Goal: Task Accomplishment & Management: Manage account settings

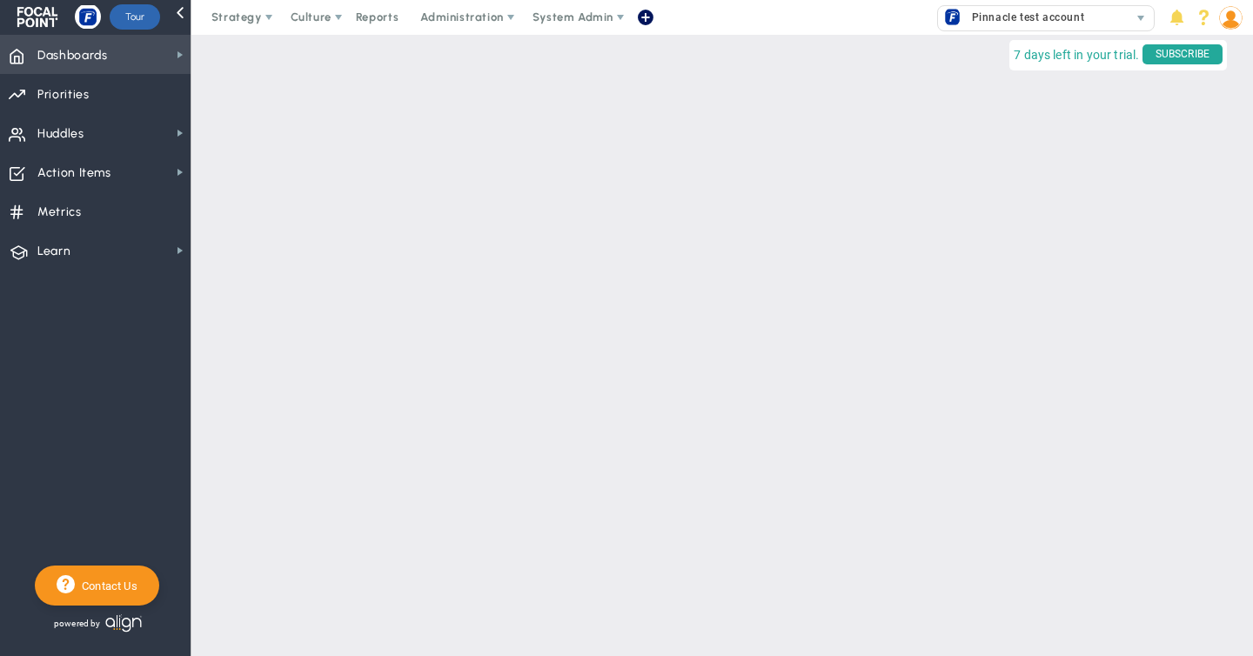
click at [101, 53] on span "Dashboards" at bounding box center [72, 55] width 70 height 37
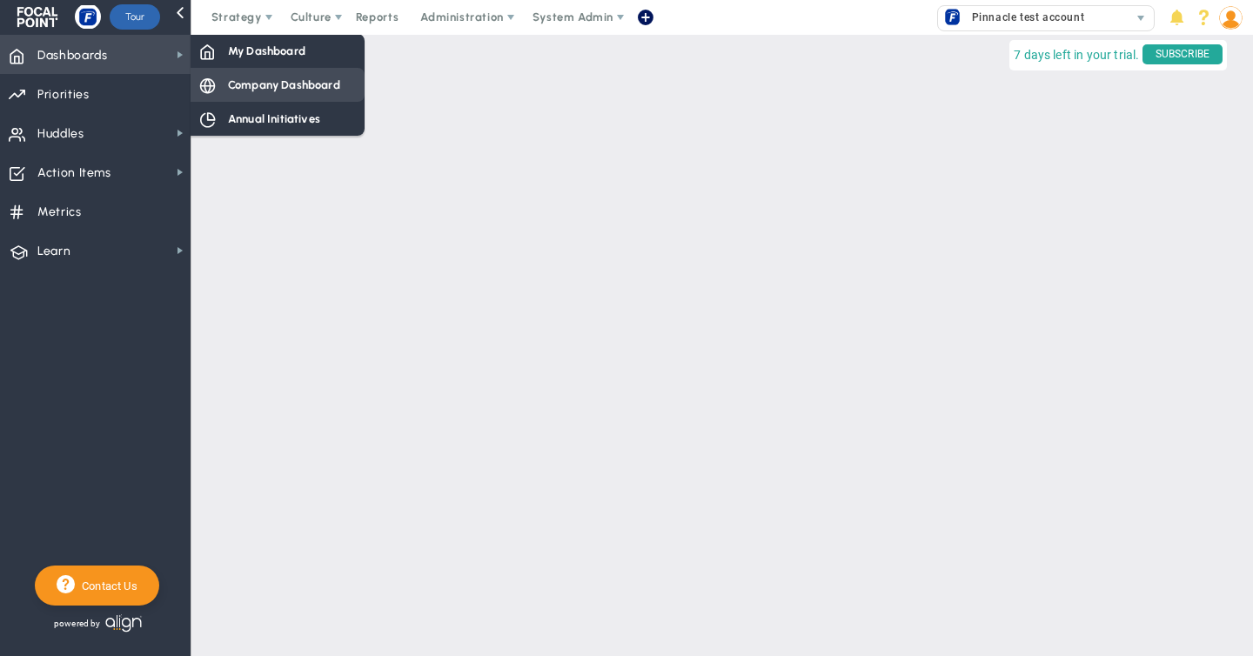
click at [240, 81] on span "Company Dashboard" at bounding box center [284, 85] width 112 height 17
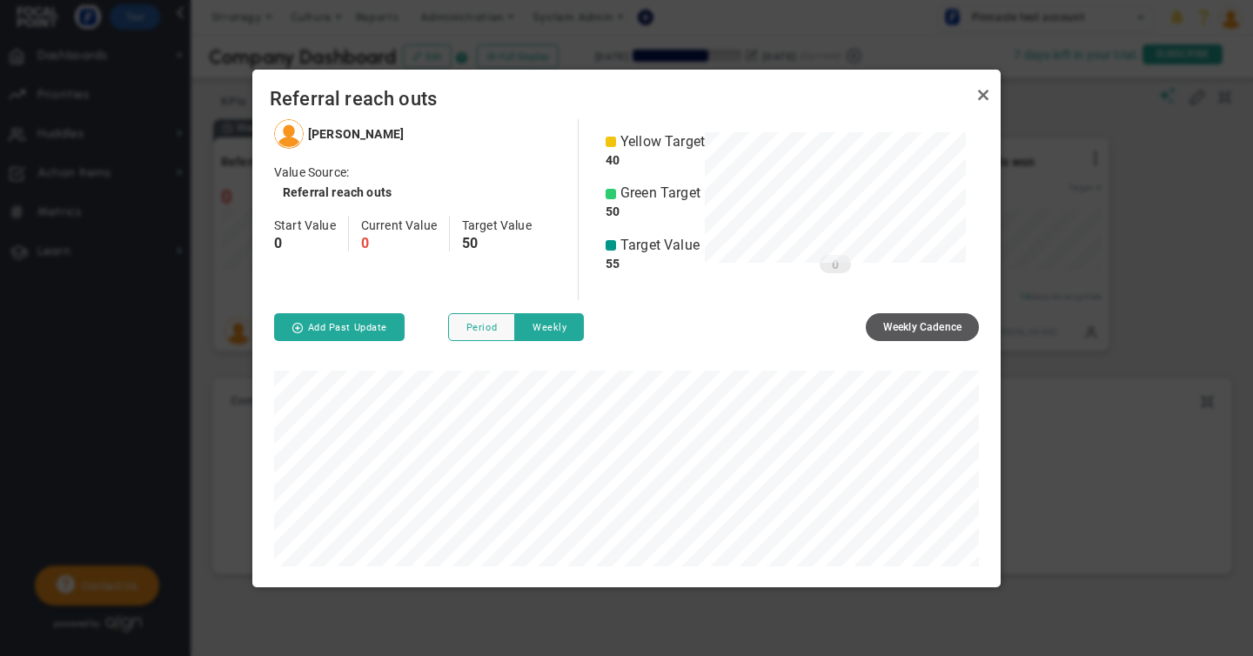
scroll to position [467, 748]
click at [352, 329] on button "Add Past Update" at bounding box center [339, 327] width 130 height 28
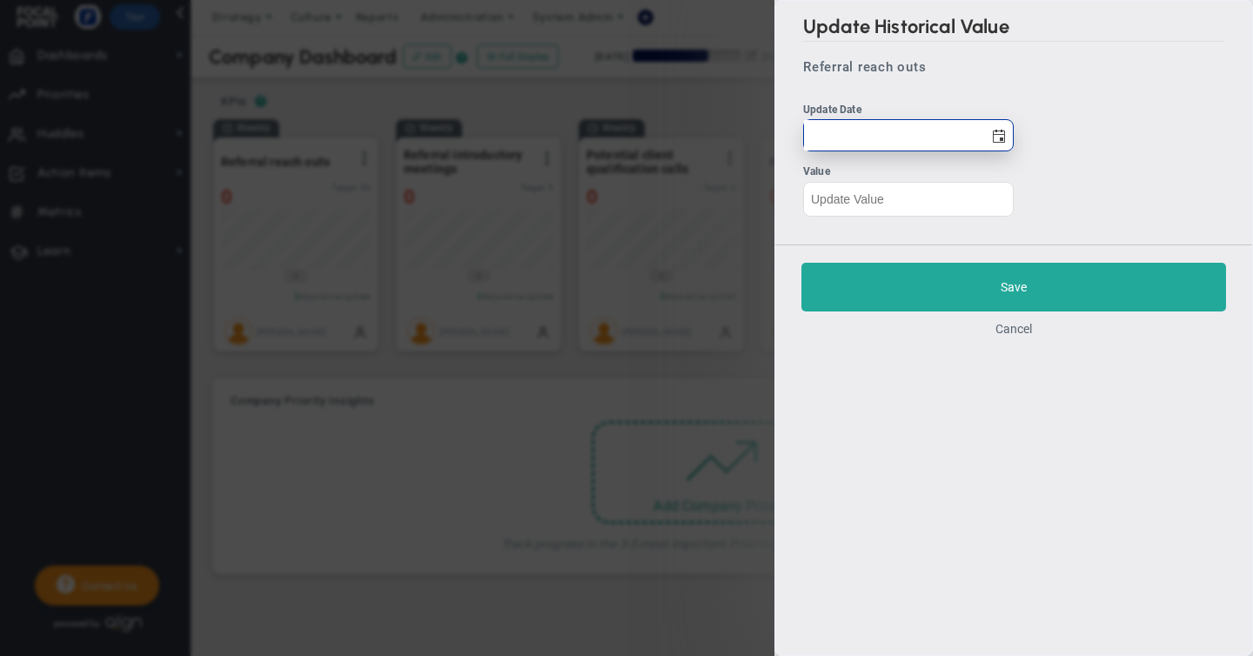
click at [864, 132] on input "text" at bounding box center [893, 135] width 179 height 30
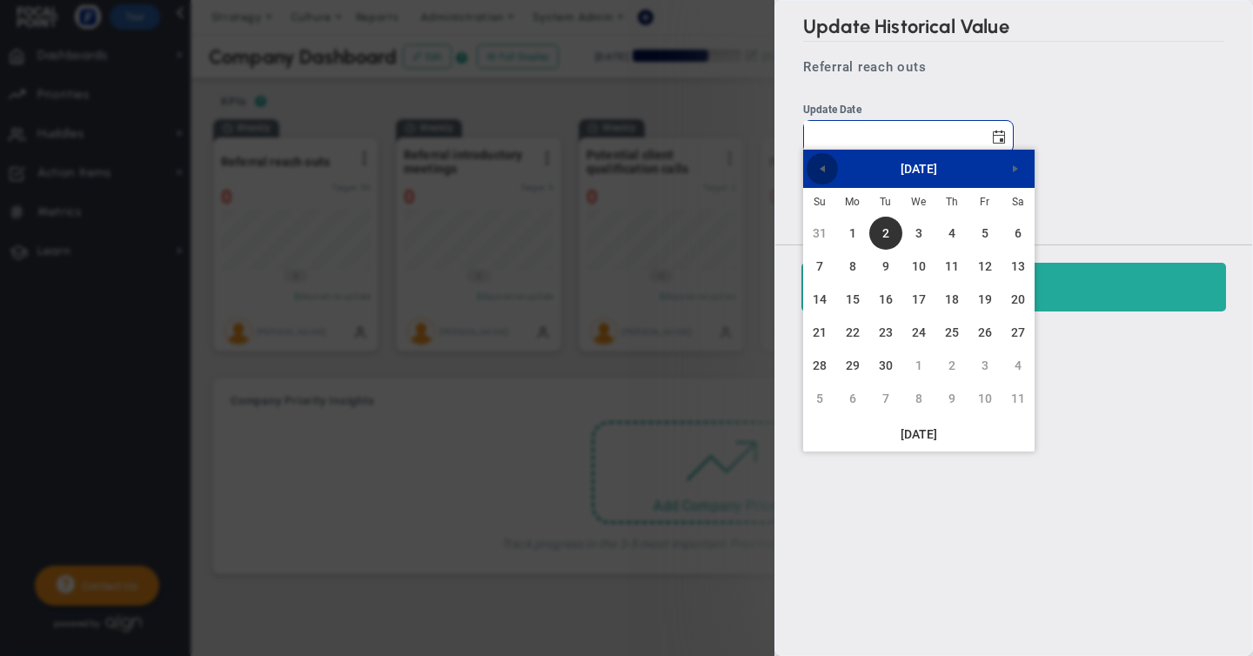
click at [819, 167] on span "Previous" at bounding box center [822, 169] width 14 height 14
click at [1017, 365] on link "30" at bounding box center [1017, 365] width 33 height 33
type input "[DATE]"
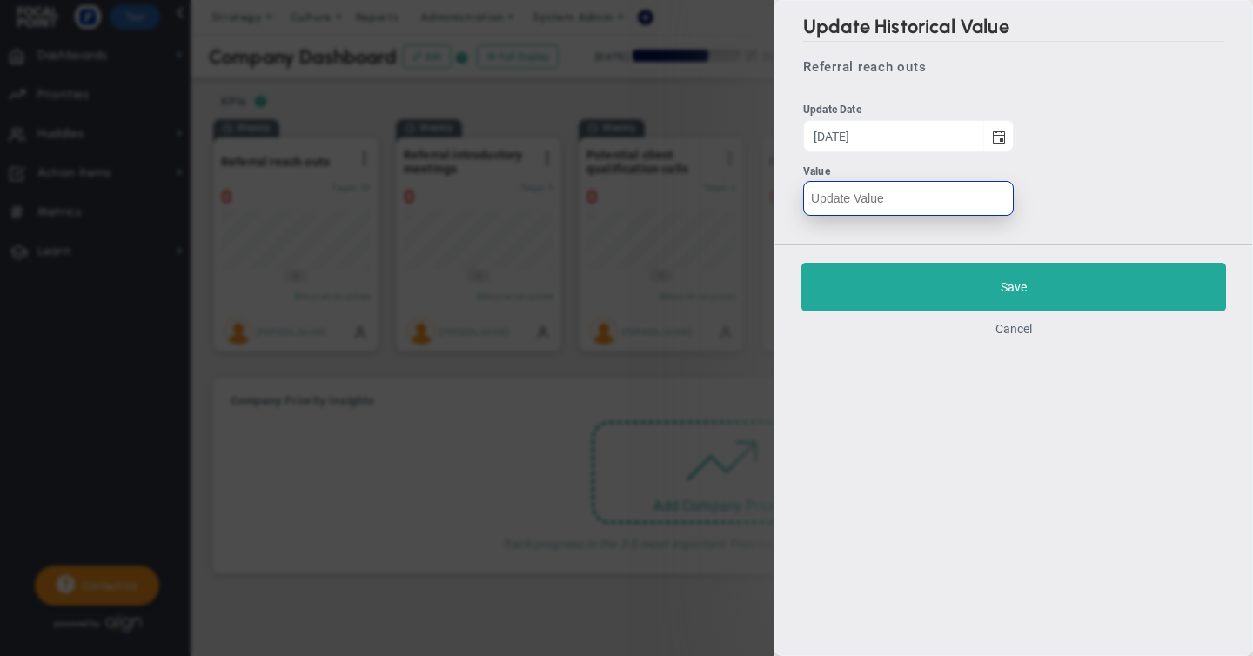
click at [822, 199] on input "text" at bounding box center [908, 198] width 211 height 35
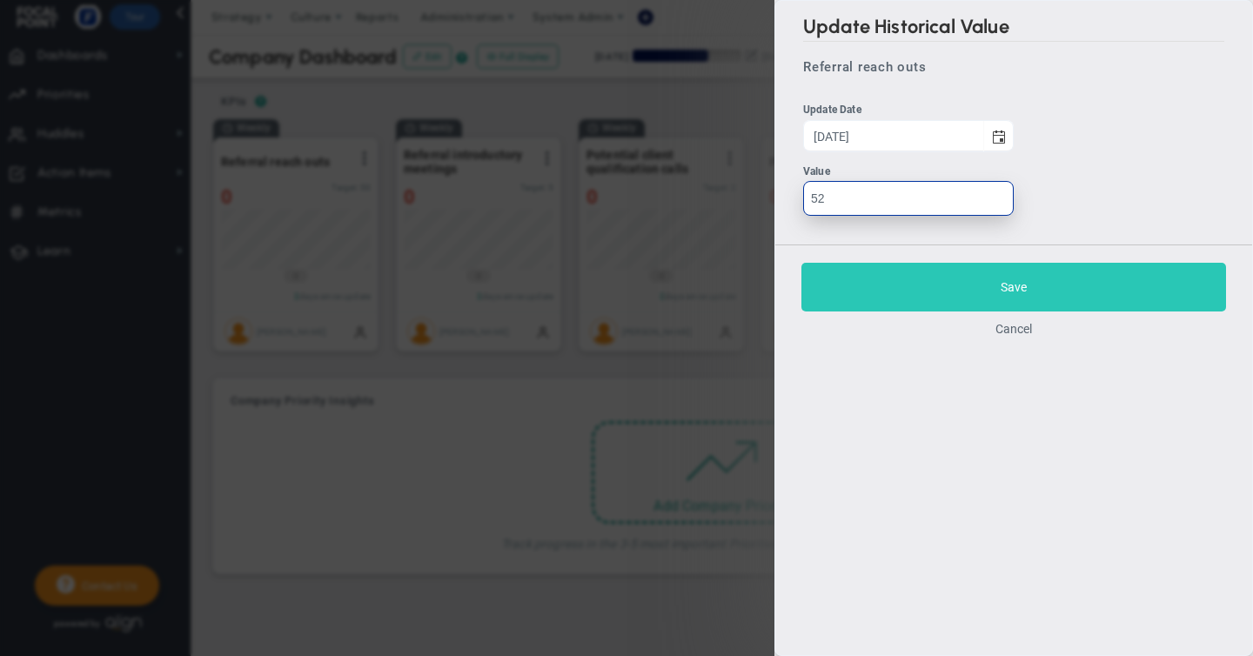
type input "52"
click at [1013, 282] on button "Save" at bounding box center [1013, 287] width 425 height 49
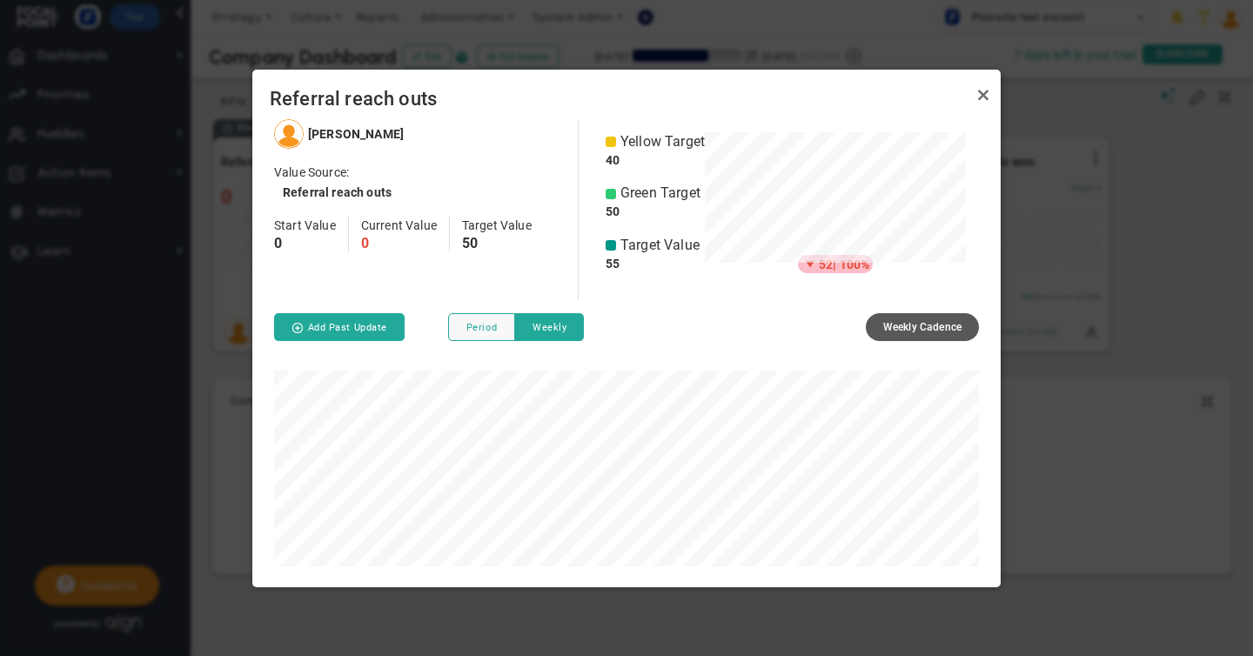
scroll to position [467, 748]
click at [330, 319] on button "Add Past Update" at bounding box center [339, 327] width 130 height 28
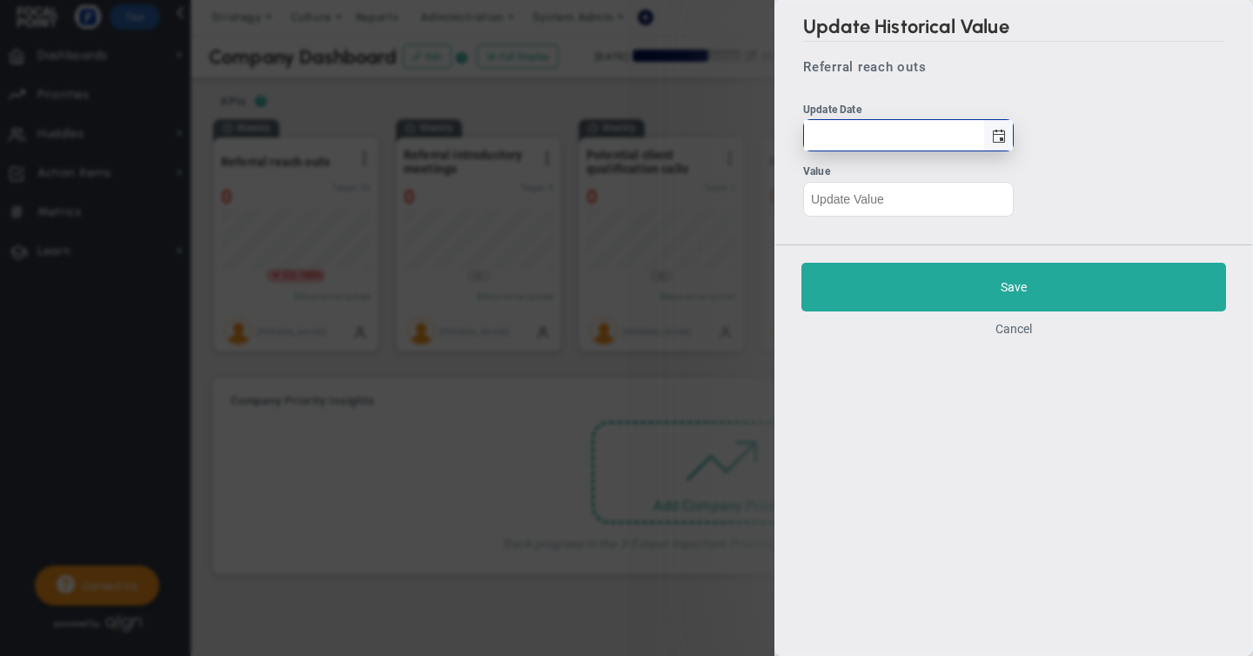
click at [1000, 133] on span "select" at bounding box center [999, 137] width 14 height 14
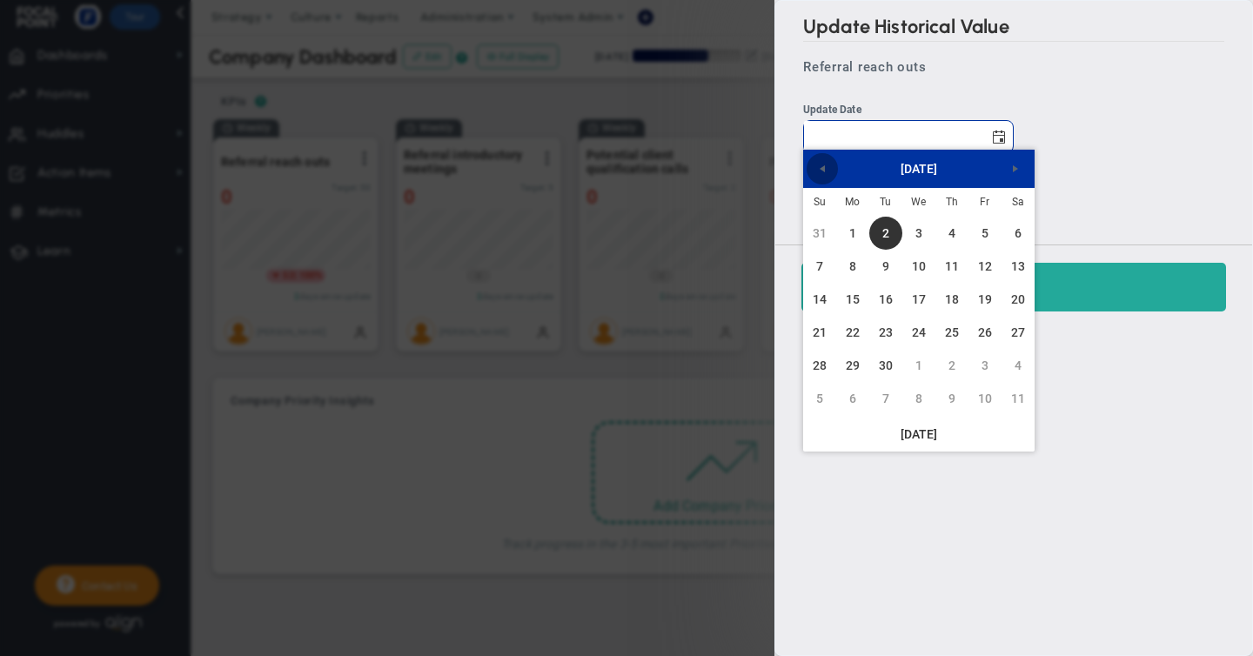
click at [821, 171] on span "Previous" at bounding box center [822, 169] width 14 height 14
click at [1018, 331] on link "23" at bounding box center [1017, 332] width 33 height 33
type input "[DATE]"
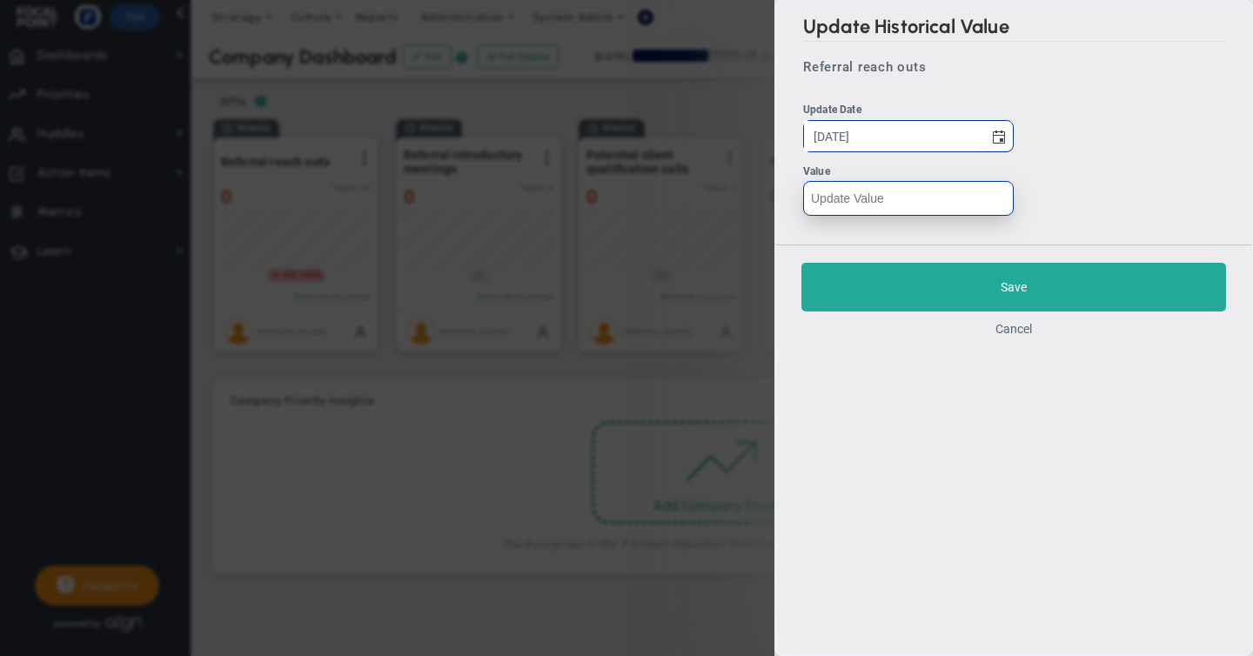
click at [832, 197] on input "text" at bounding box center [908, 198] width 211 height 35
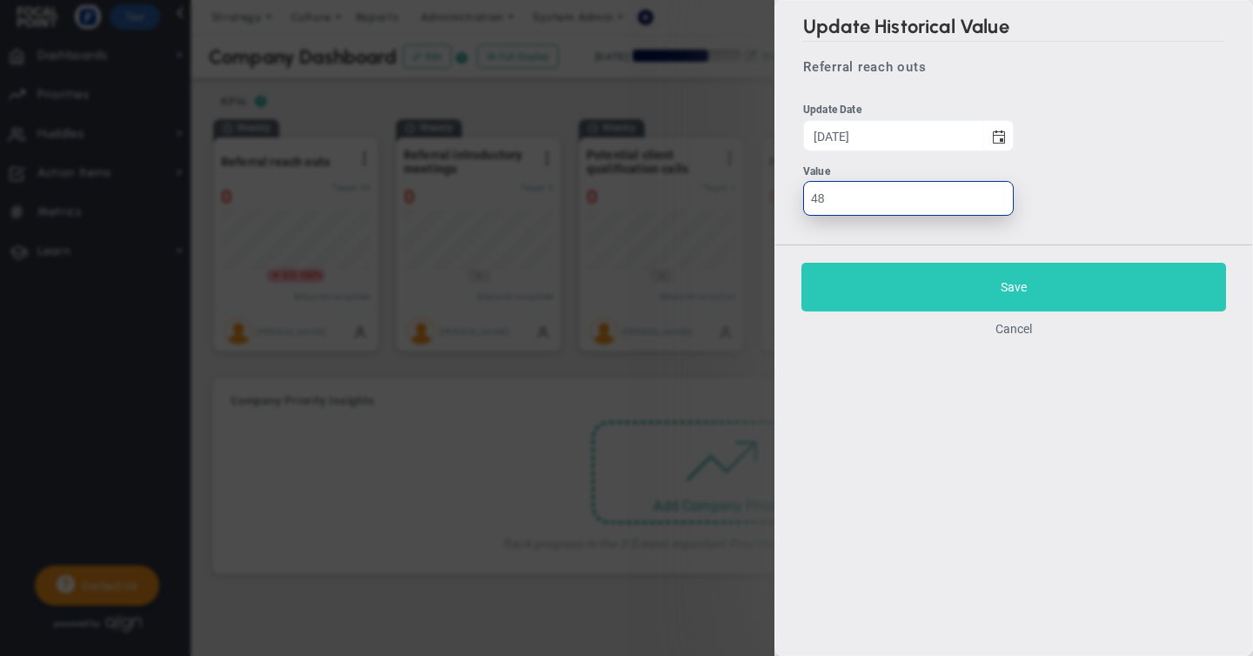
type input "48"
click at [997, 282] on button "Save" at bounding box center [1013, 287] width 425 height 49
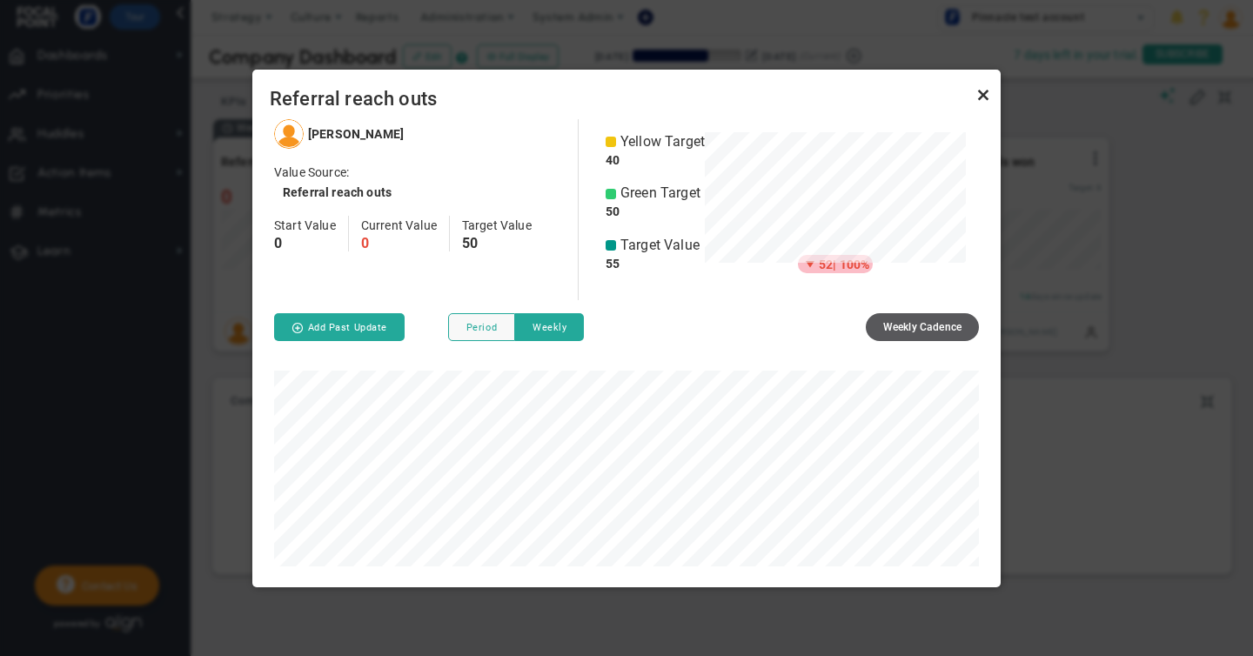
click at [981, 93] on link "Close" at bounding box center [983, 95] width 21 height 21
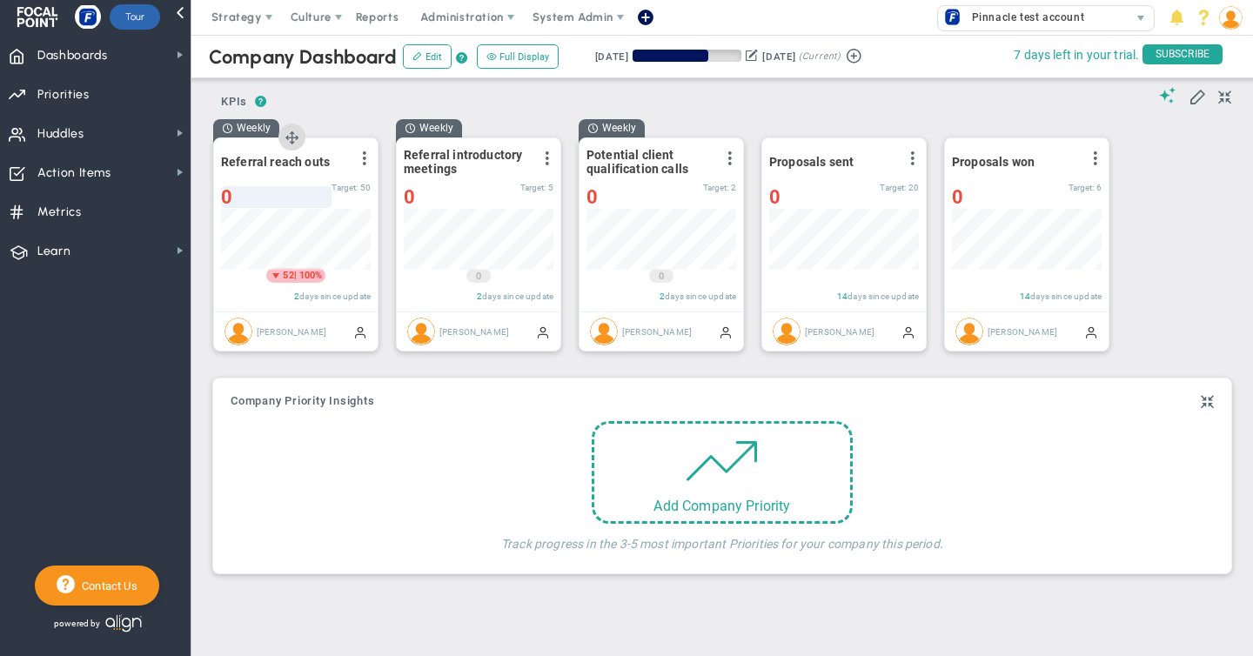
click at [235, 191] on div "0" at bounding box center [276, 197] width 110 height 22
type input "0"
type input "17"
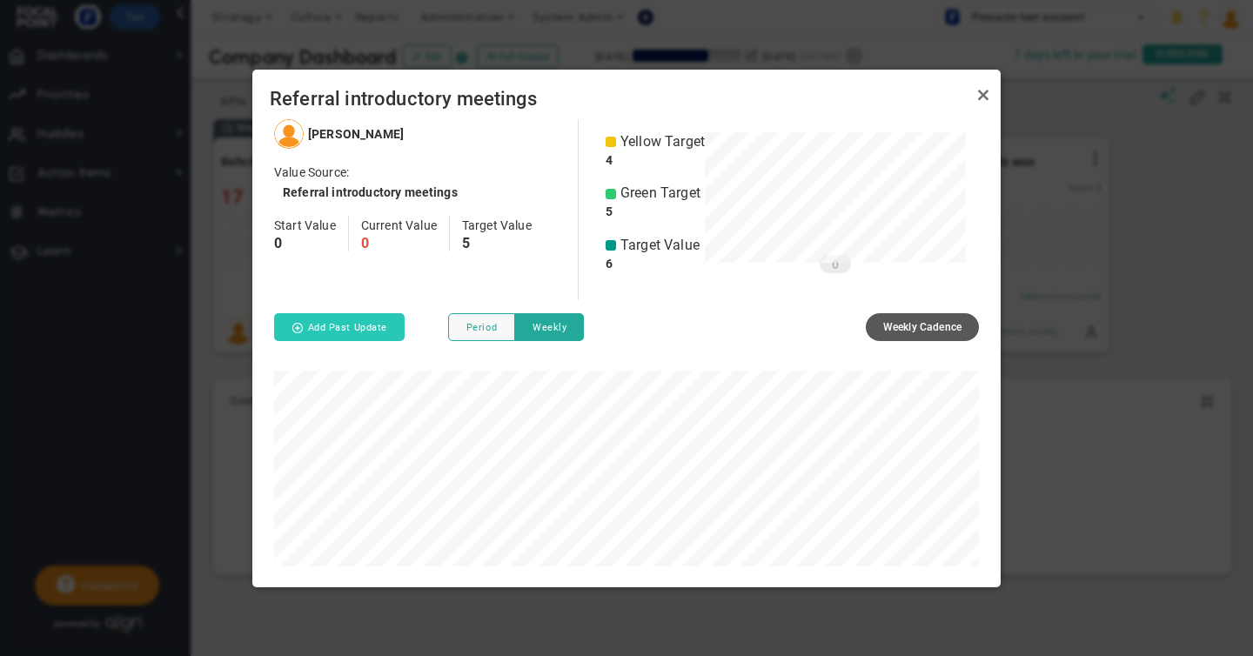
click at [338, 329] on button "Add Past Update" at bounding box center [339, 327] width 130 height 28
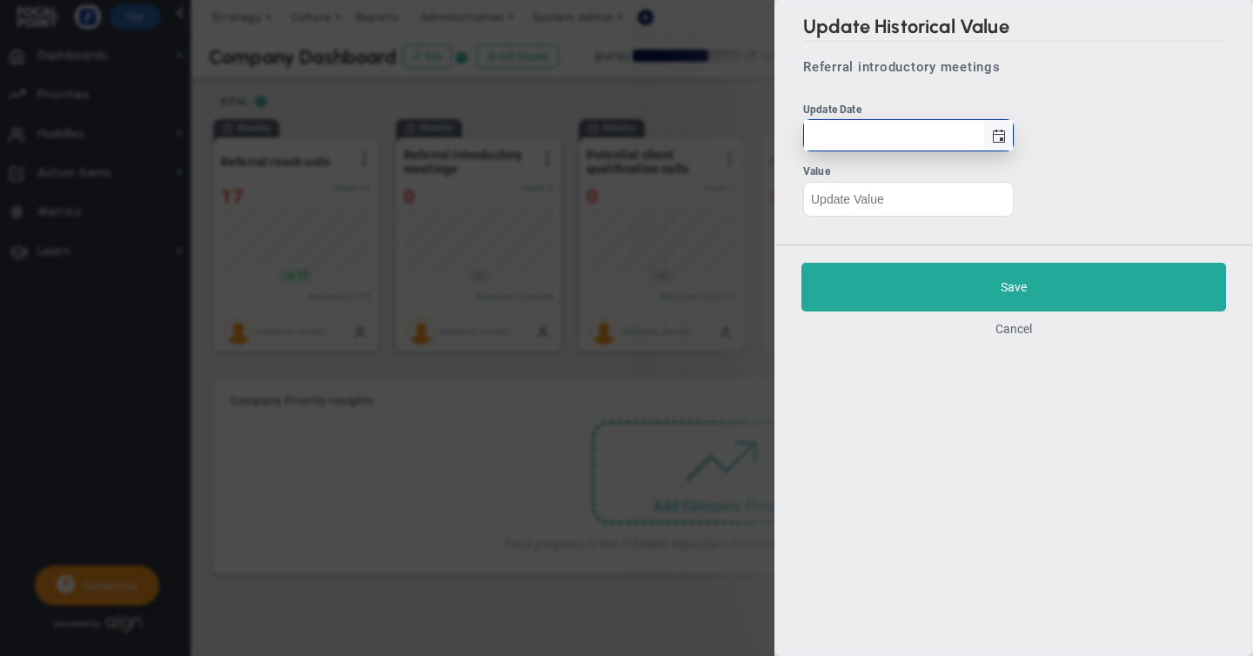
click at [1003, 135] on span "select" at bounding box center [999, 137] width 14 height 14
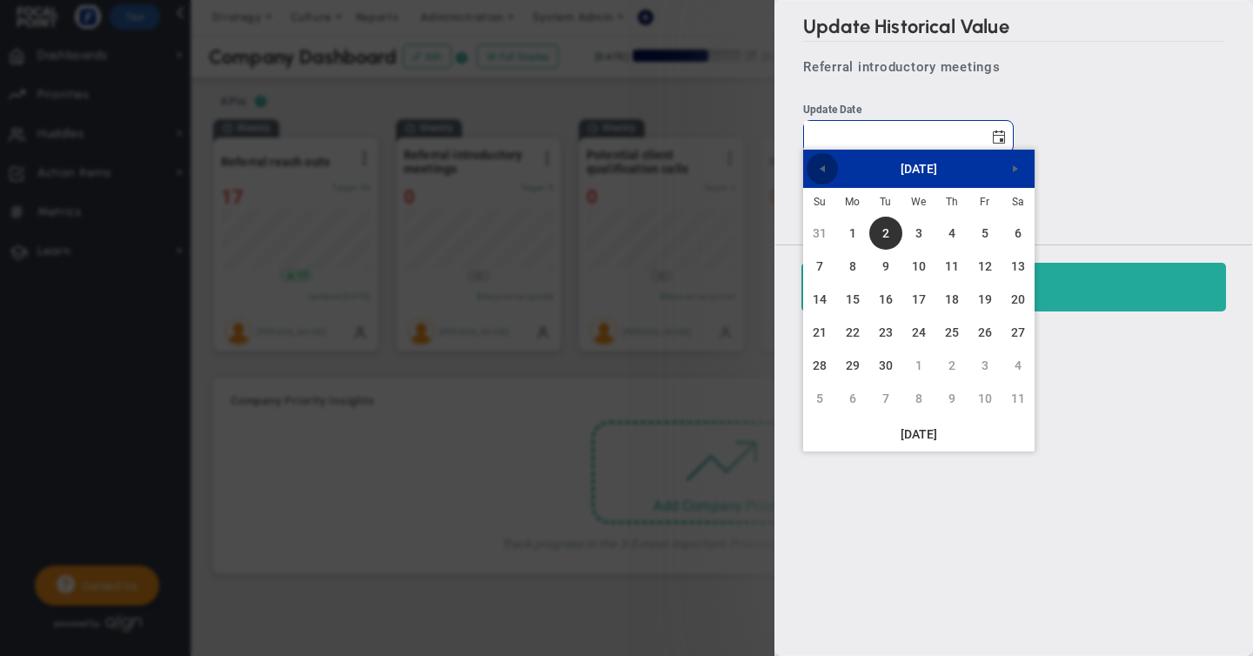
click at [822, 169] on span "Previous" at bounding box center [822, 169] width 14 height 14
click at [1013, 364] on link "30" at bounding box center [1017, 365] width 33 height 33
type input "[DATE]"
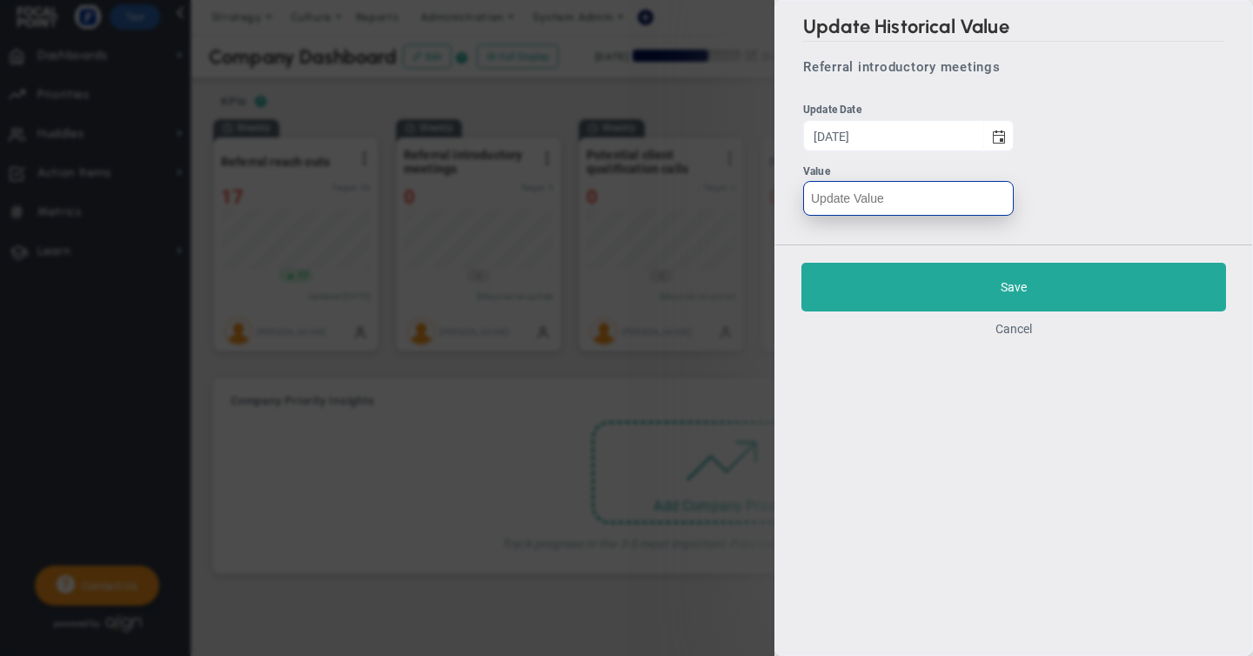
click at [850, 197] on input "text" at bounding box center [908, 198] width 211 height 35
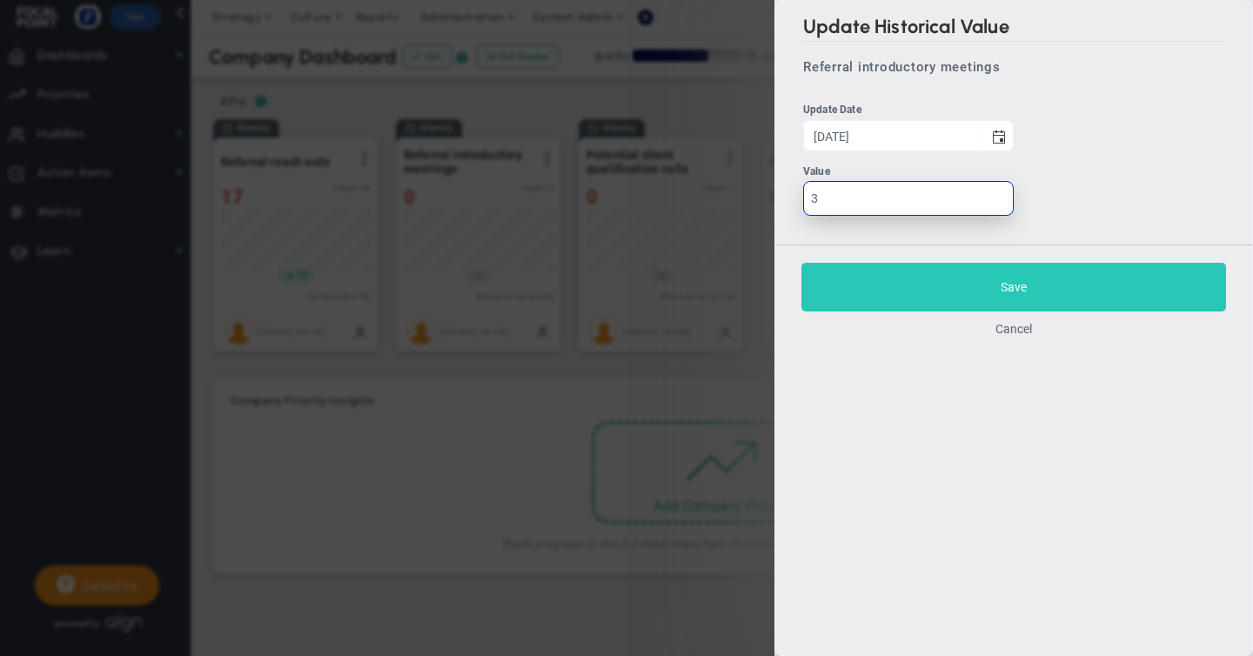
type input "3"
click at [998, 292] on button "Save" at bounding box center [1013, 287] width 425 height 49
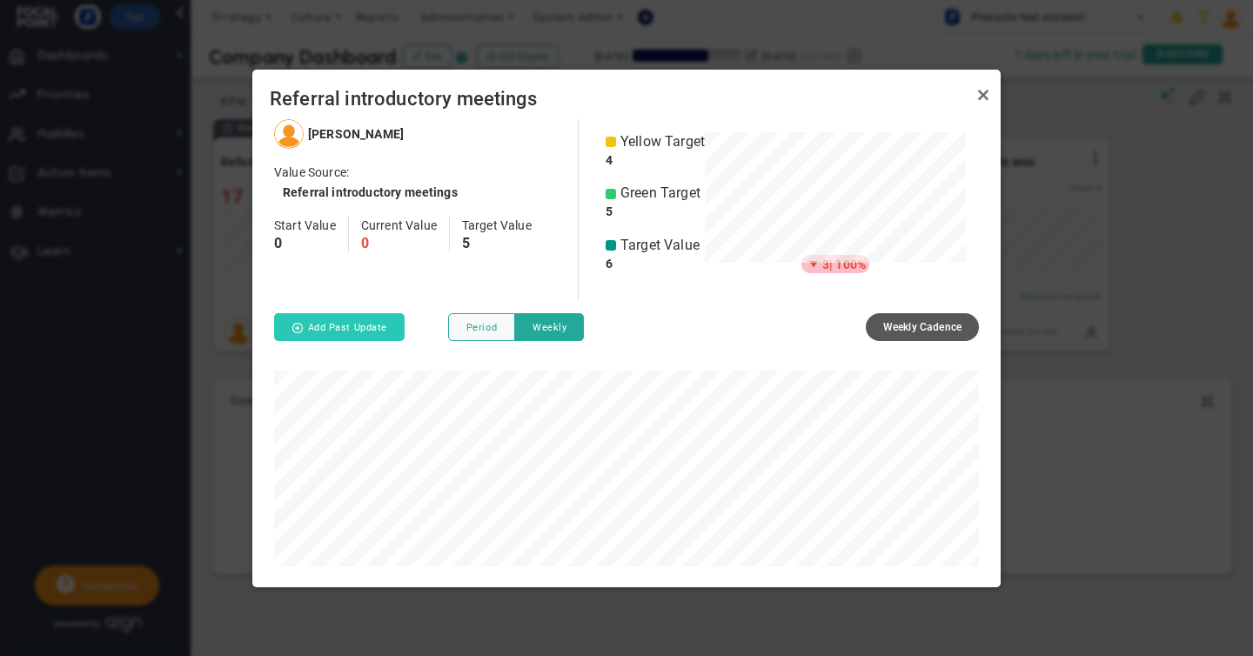
click at [322, 331] on button "Add Past Update" at bounding box center [339, 327] width 130 height 28
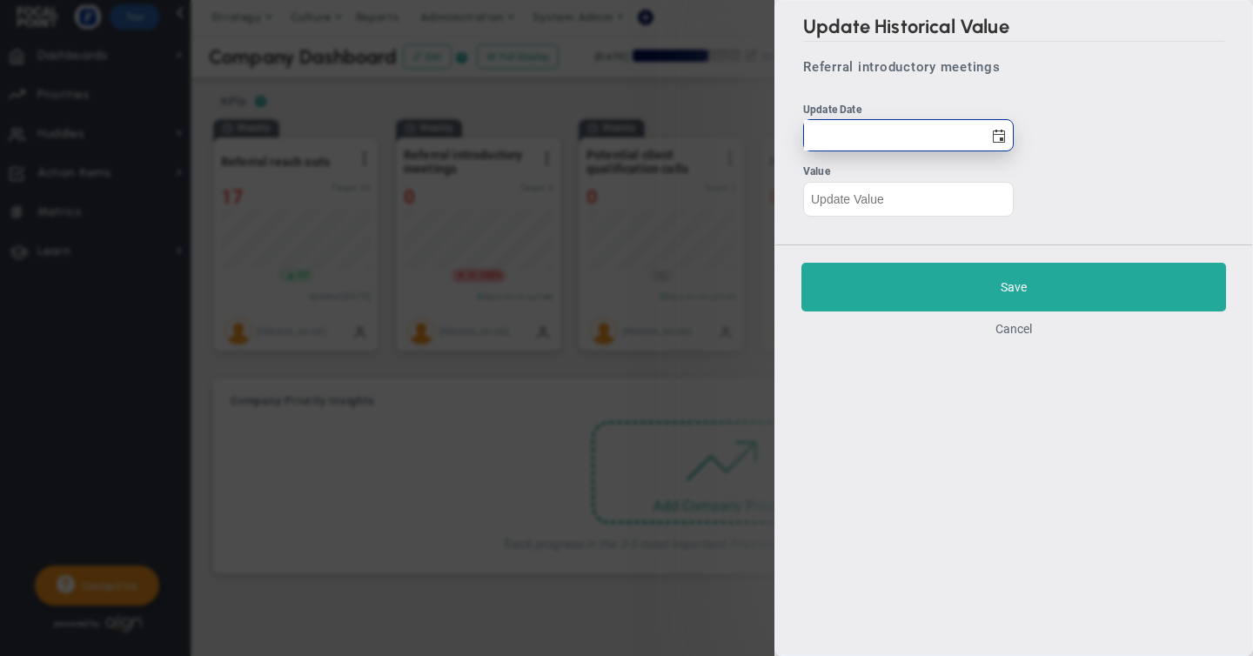
click at [901, 137] on input "text" at bounding box center [893, 135] width 179 height 30
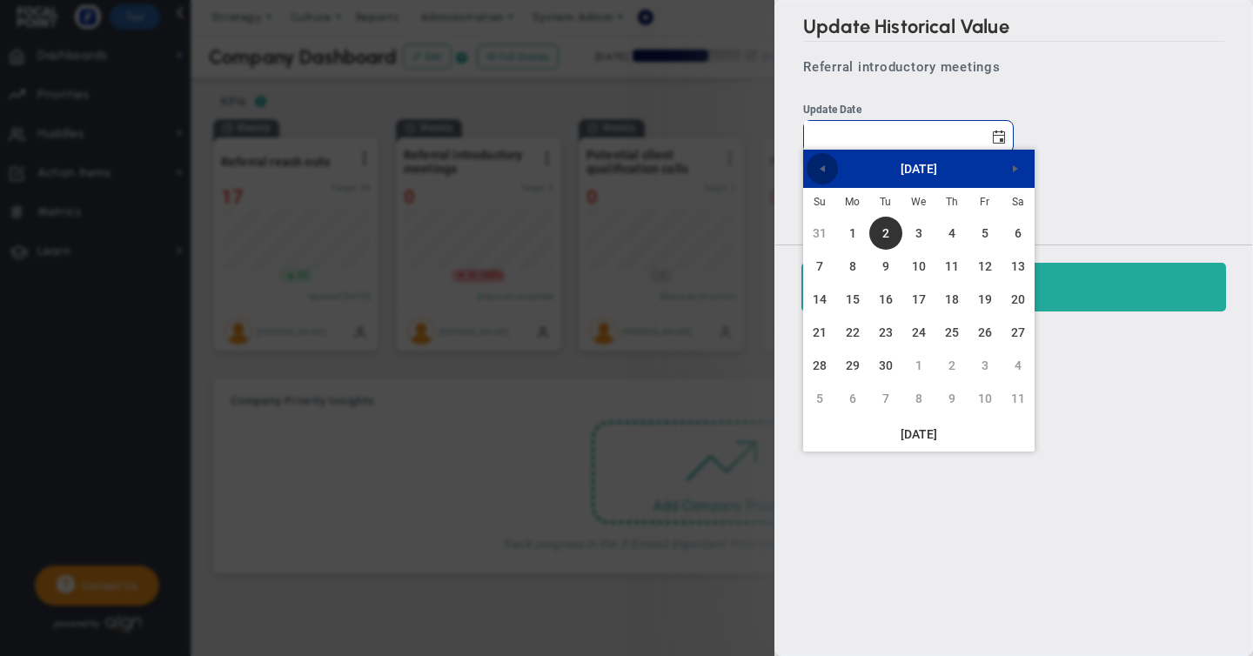
click at [823, 170] on span "Previous" at bounding box center [822, 169] width 14 height 14
click at [1018, 331] on link "23" at bounding box center [1017, 332] width 33 height 33
type input "[DATE]"
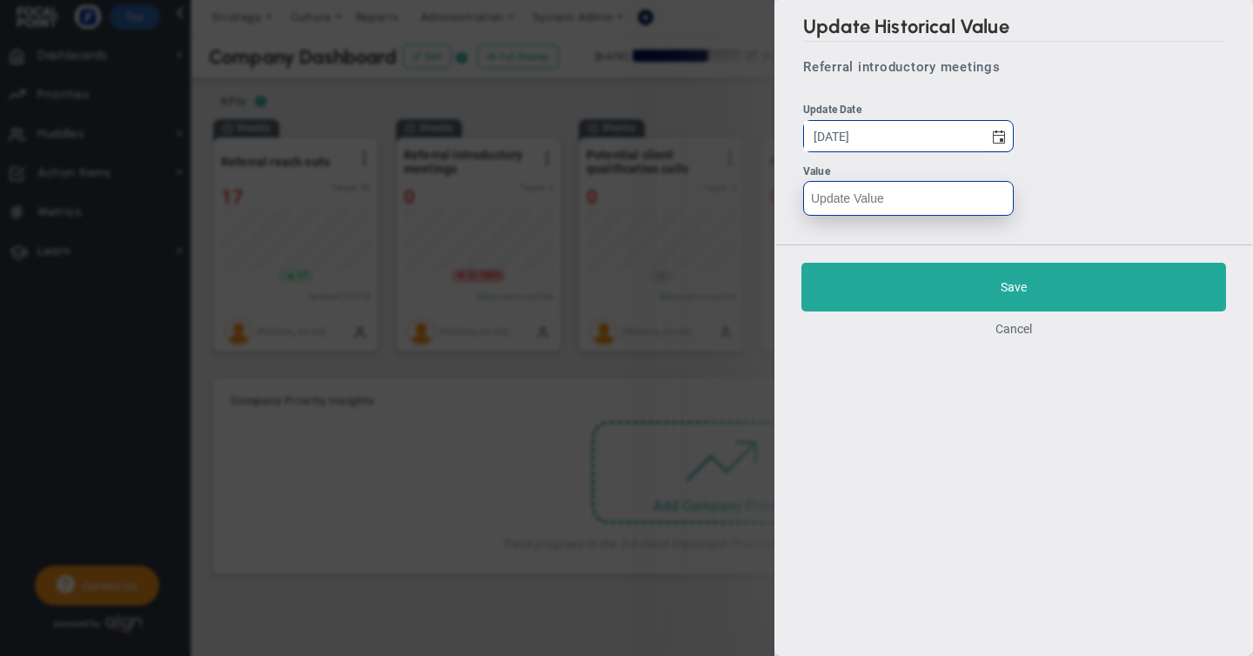
click at [835, 199] on input "text" at bounding box center [908, 198] width 211 height 35
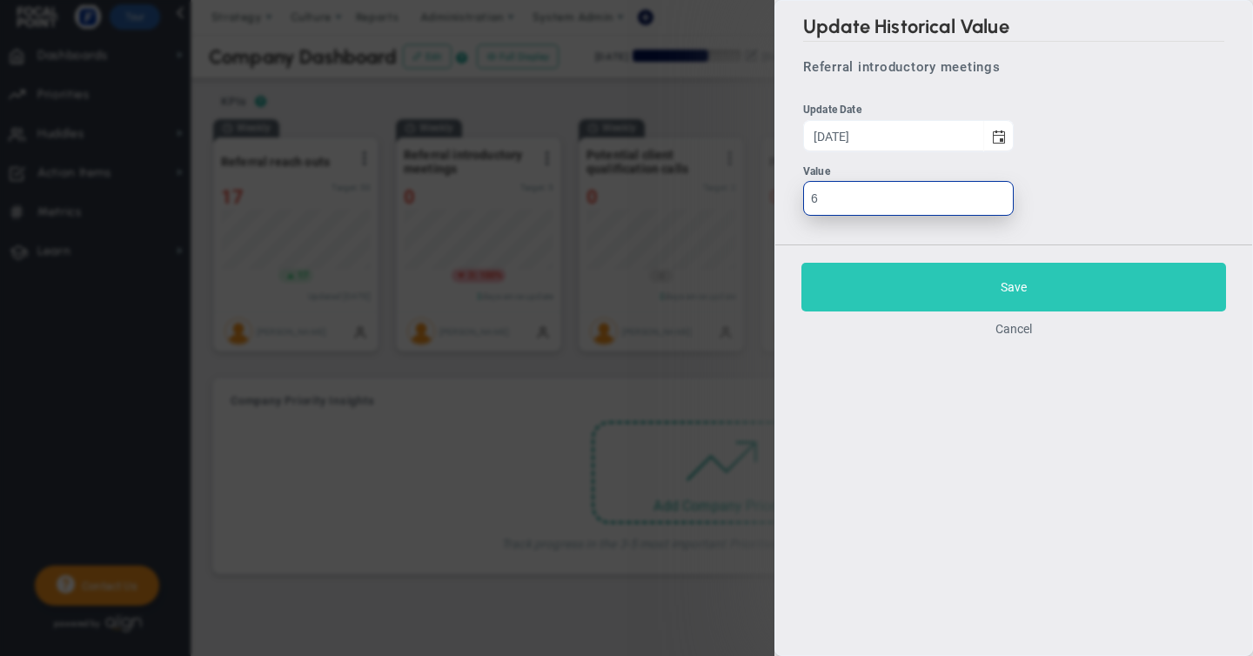
type input "6"
click at [1004, 275] on button "Save" at bounding box center [1013, 287] width 425 height 49
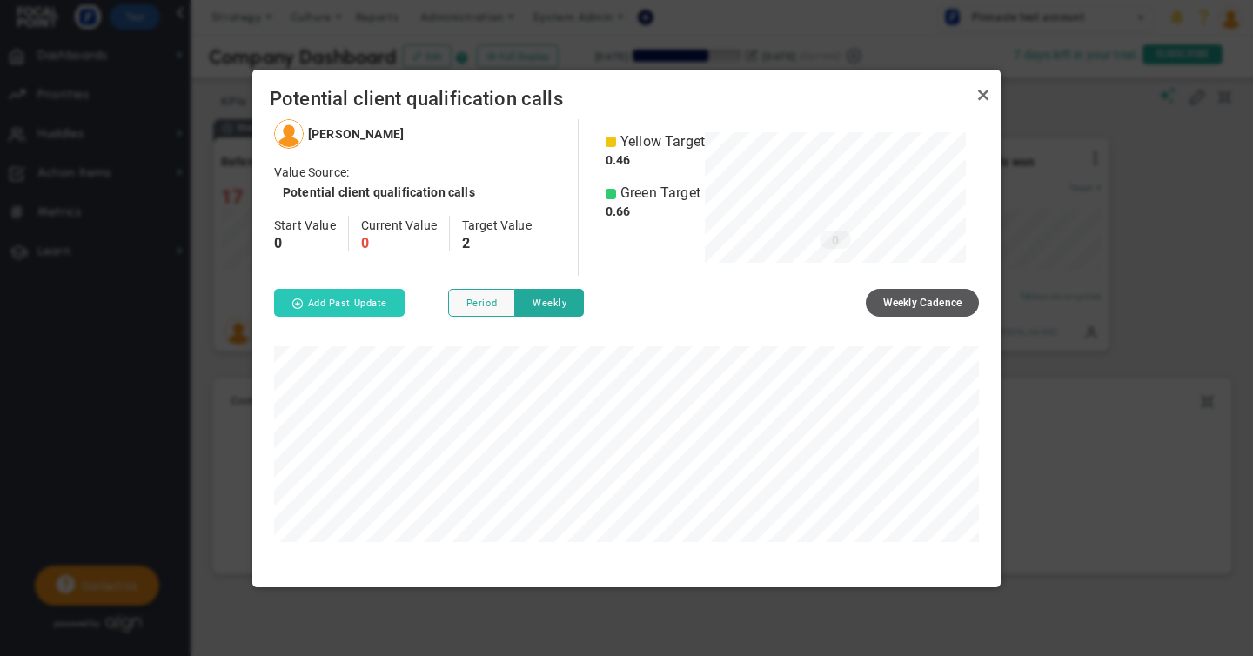
click at [360, 300] on button "Add Past Update" at bounding box center [339, 303] width 130 height 28
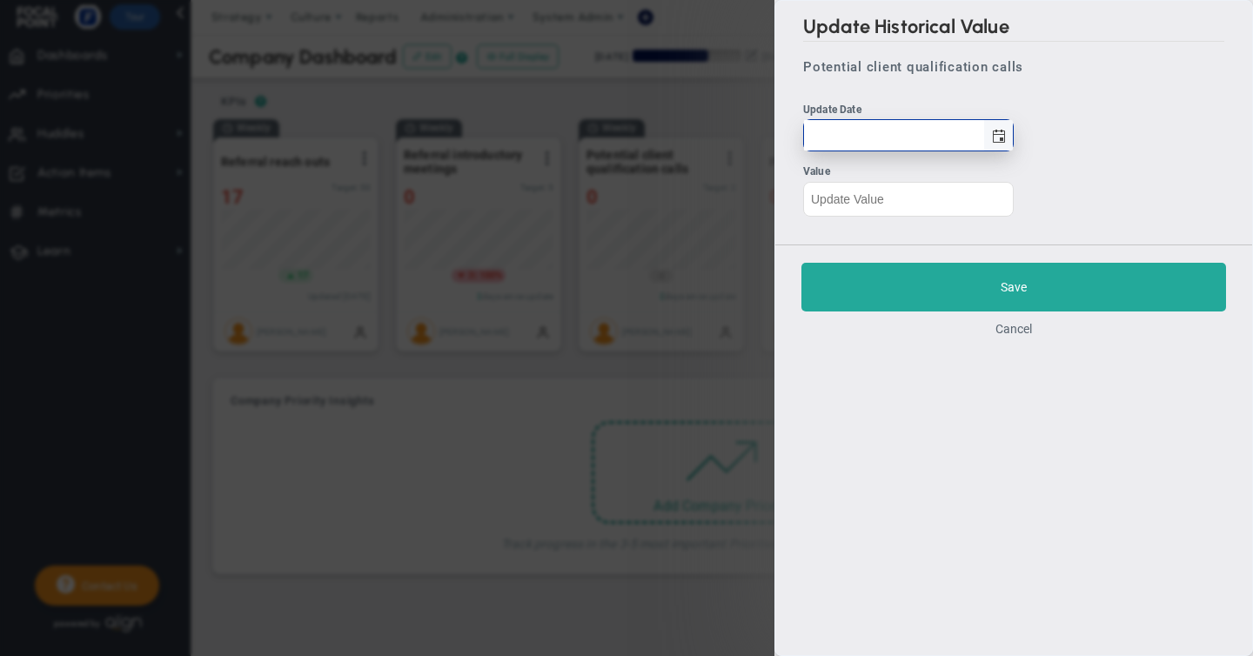
click at [998, 135] on span "select" at bounding box center [999, 137] width 14 height 14
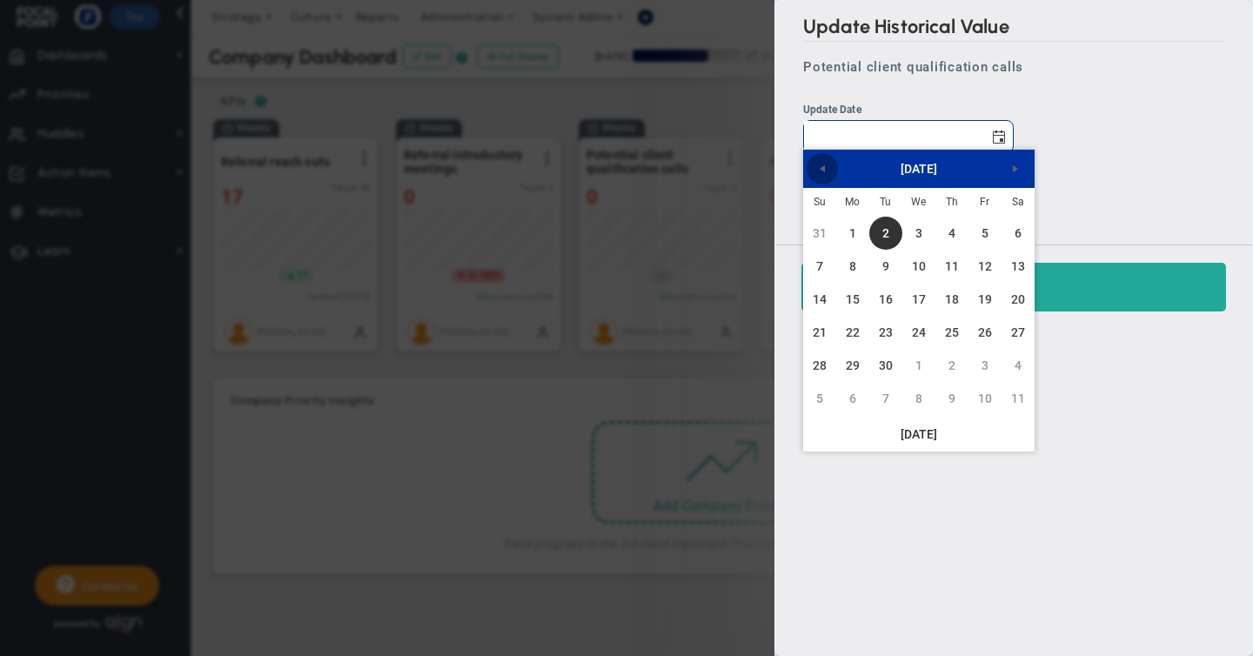
click at [823, 165] on span "Previous" at bounding box center [822, 169] width 14 height 14
click at [1017, 363] on link "30" at bounding box center [1017, 365] width 33 height 33
type input "[DATE]"
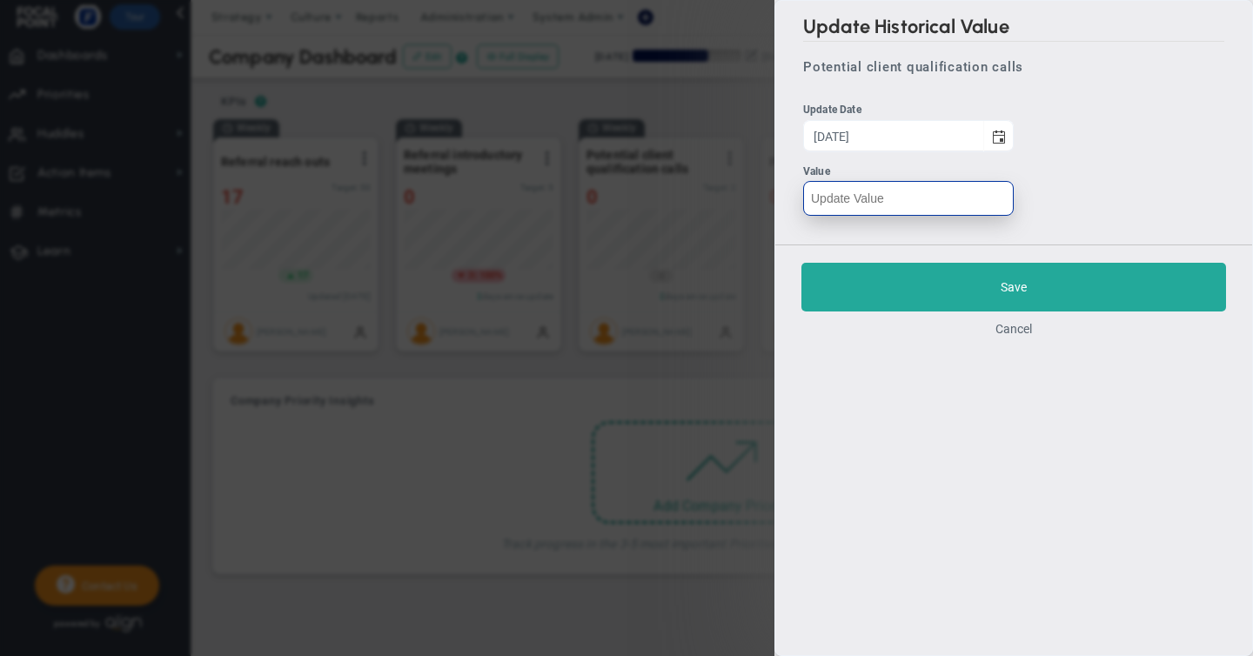
click at [846, 203] on input "number" at bounding box center [908, 198] width 211 height 35
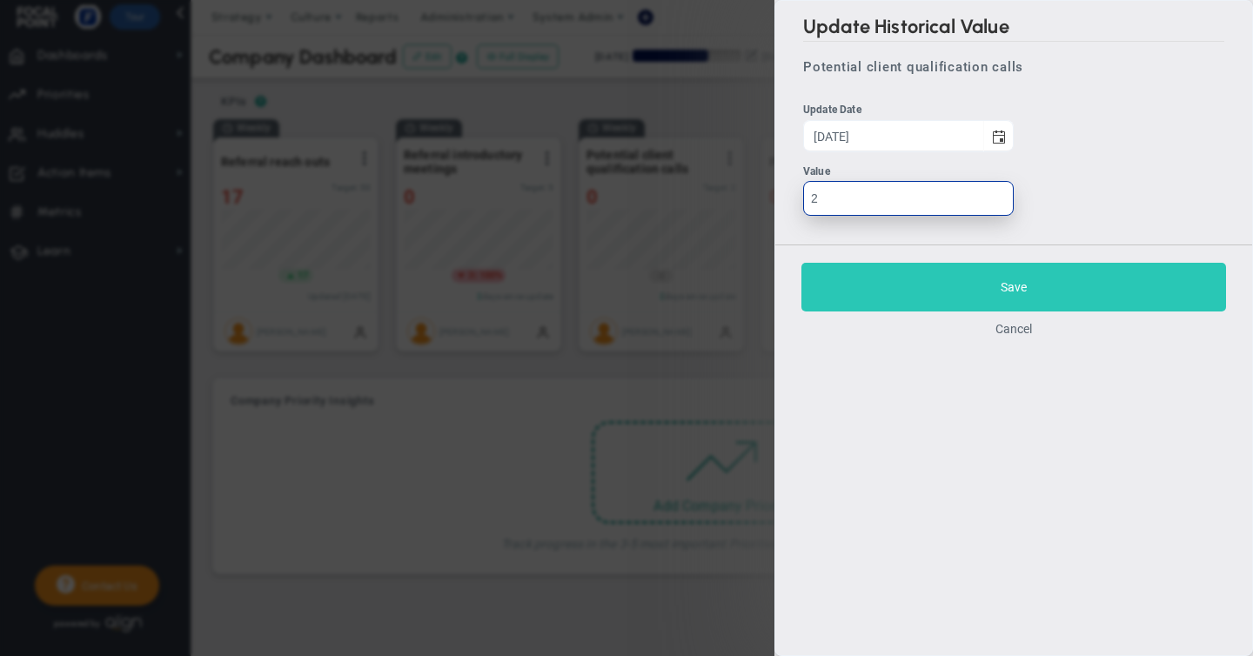
type input "2"
click at [1015, 279] on button "Save" at bounding box center [1013, 287] width 425 height 49
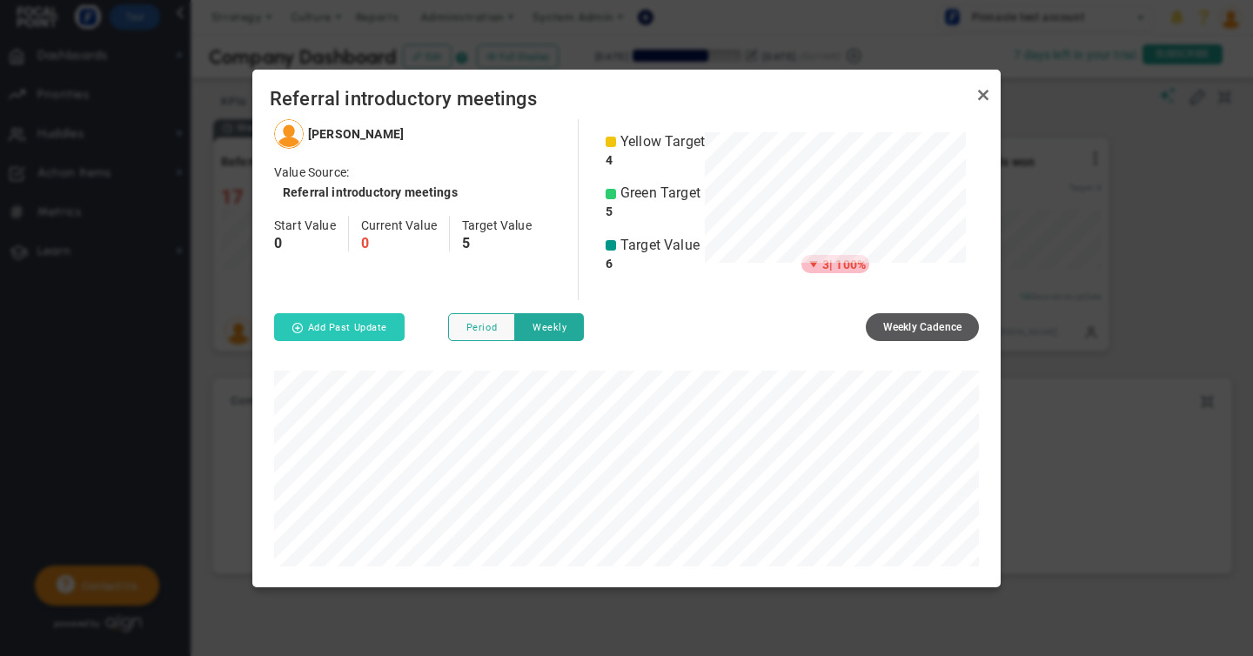
click at [375, 322] on button "Add Past Update" at bounding box center [339, 327] width 130 height 28
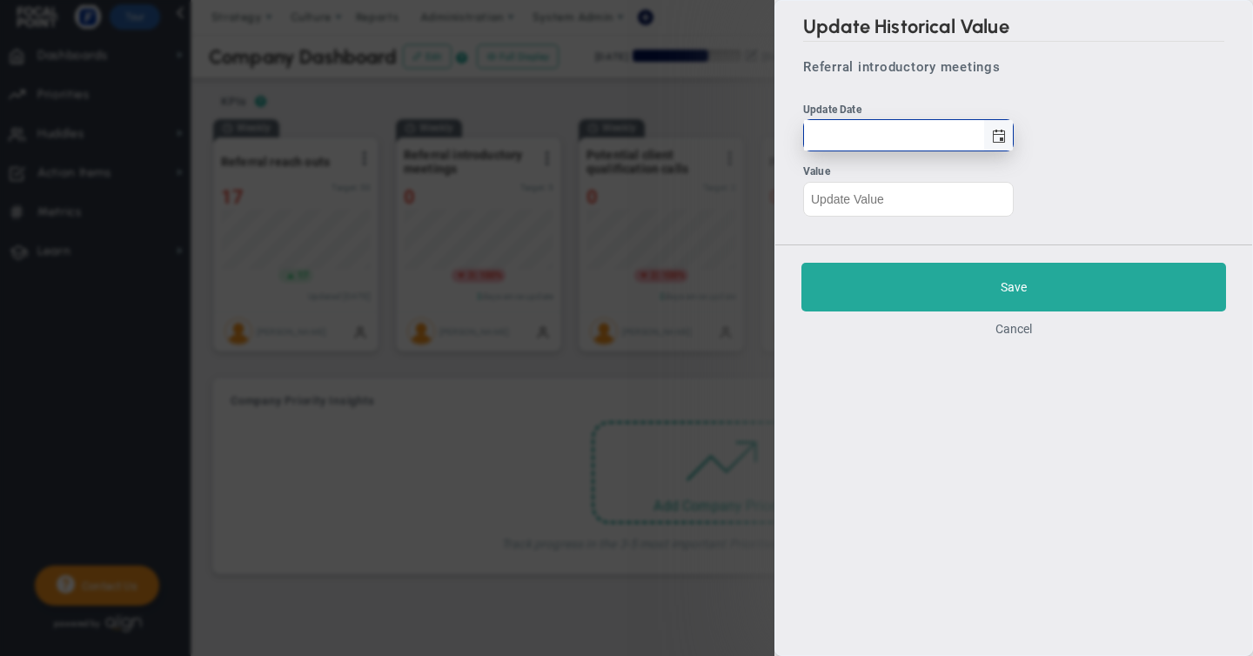
click at [999, 137] on span "select" at bounding box center [999, 137] width 14 height 14
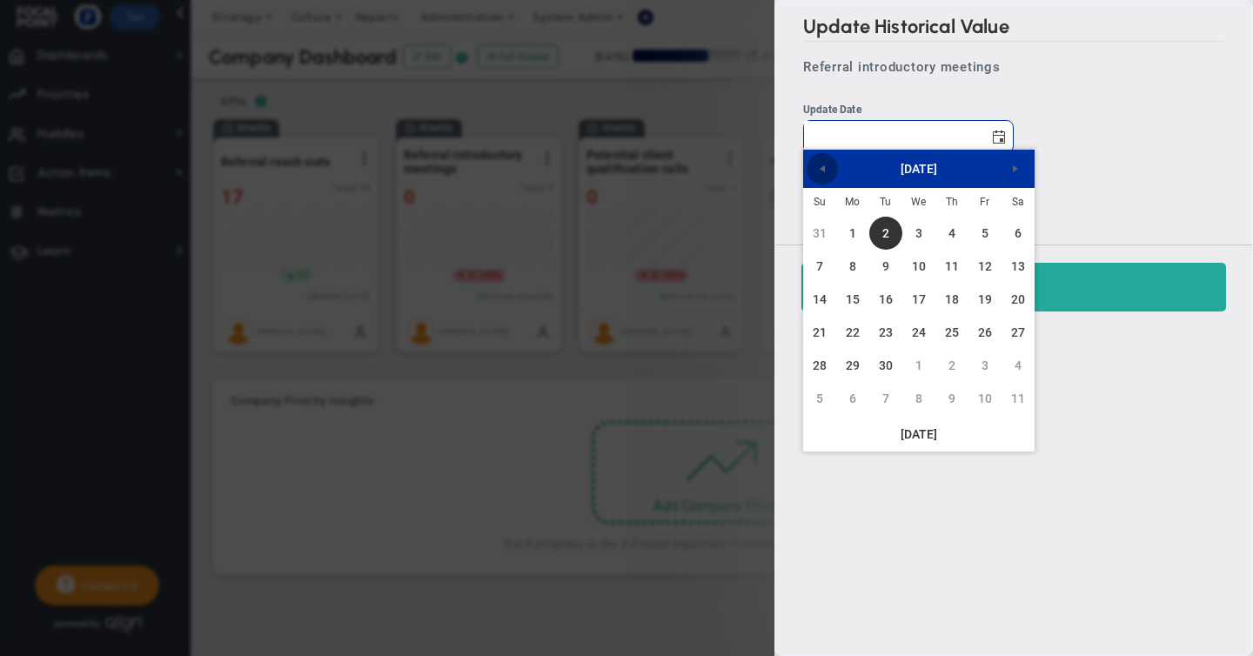
click at [819, 165] on span "Previous" at bounding box center [822, 169] width 14 height 14
click at [1020, 324] on link "23" at bounding box center [1017, 332] width 33 height 33
type input "[DATE]"
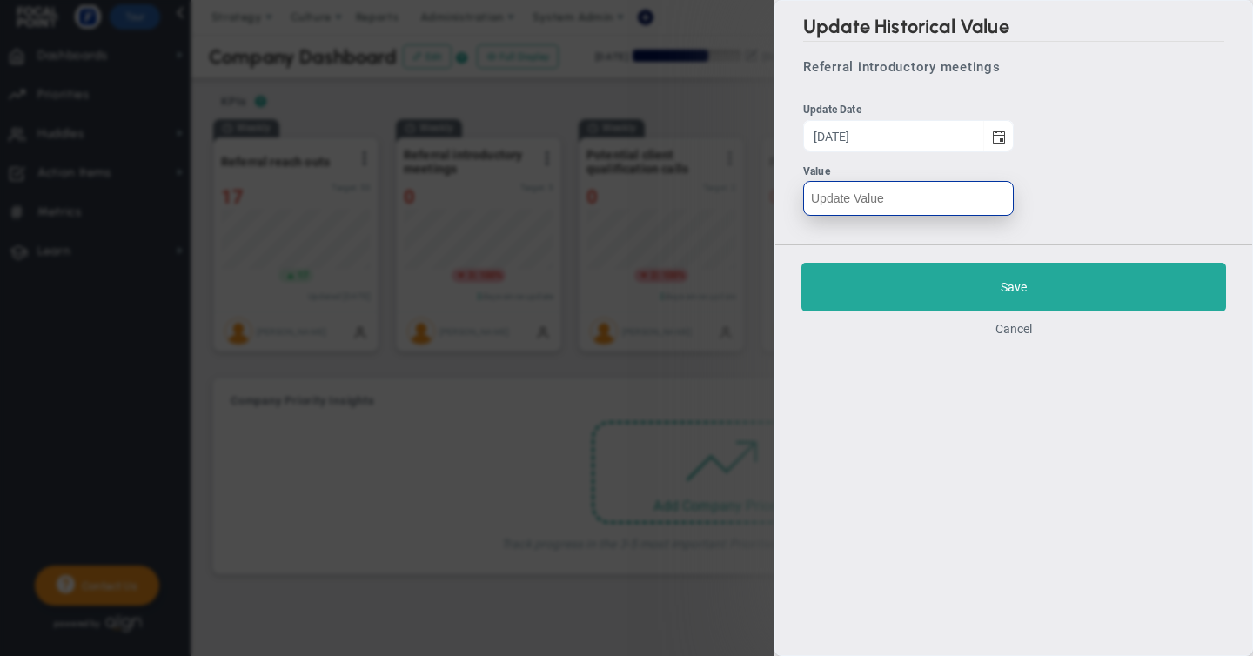
click at [835, 191] on input "text" at bounding box center [908, 198] width 211 height 35
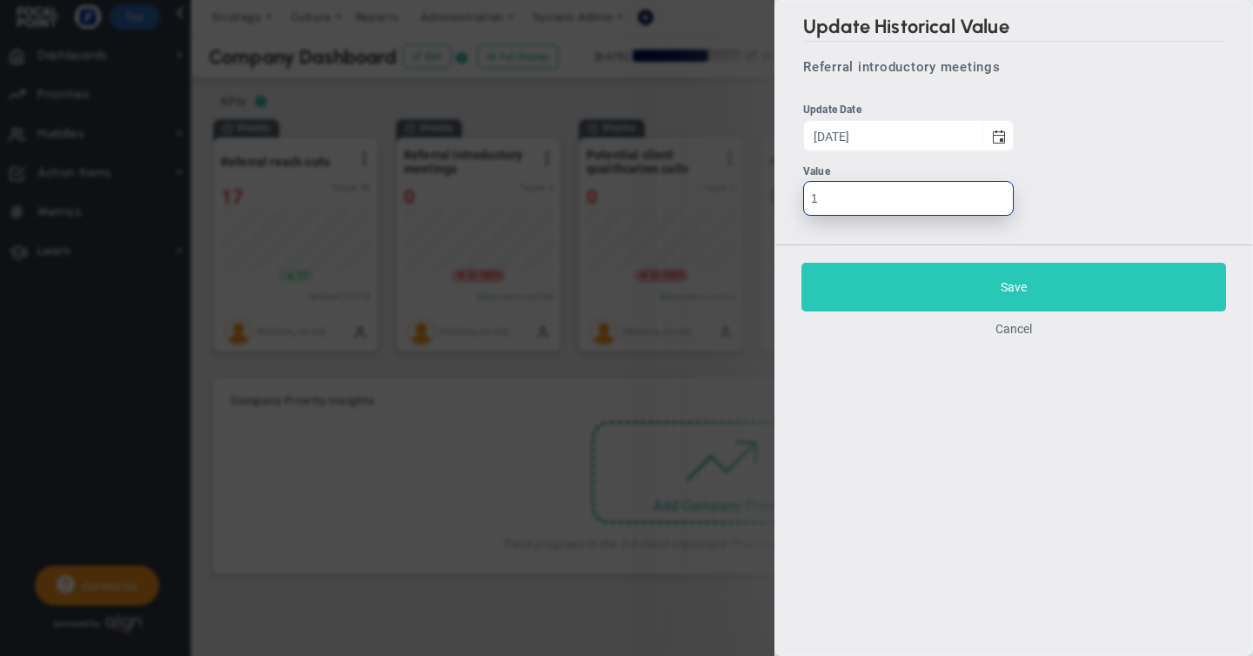
type input "1"
click at [1013, 281] on button "Save" at bounding box center [1013, 287] width 425 height 49
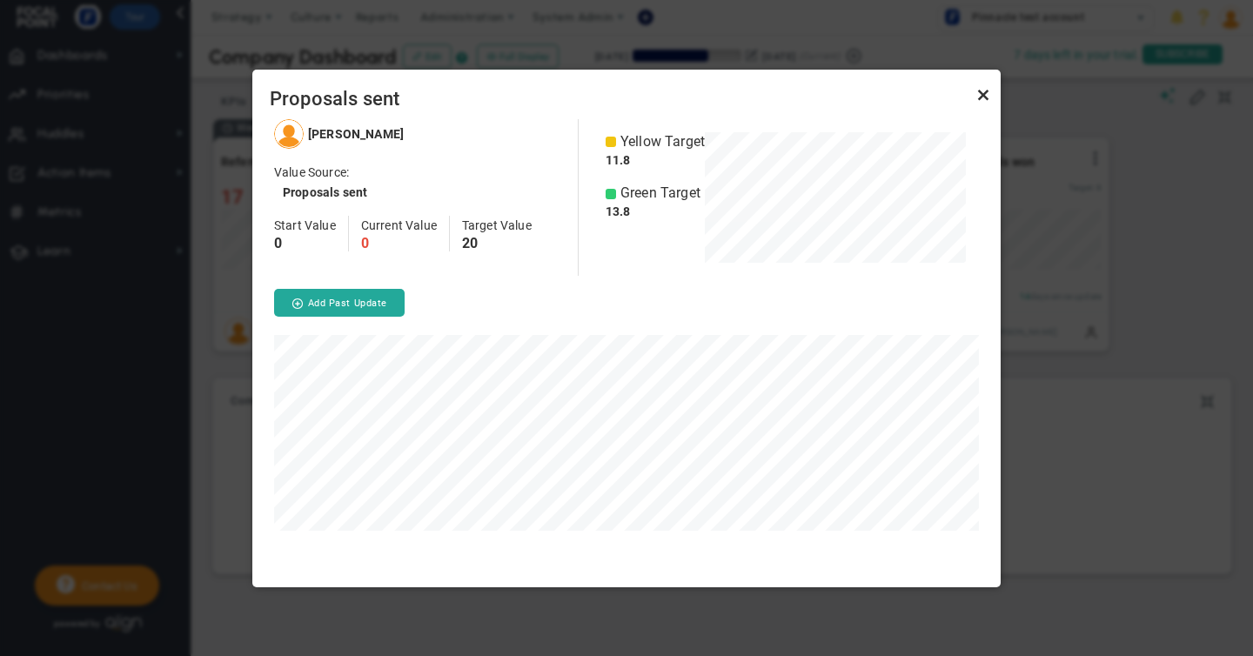
click at [987, 96] on link "Close" at bounding box center [983, 95] width 21 height 21
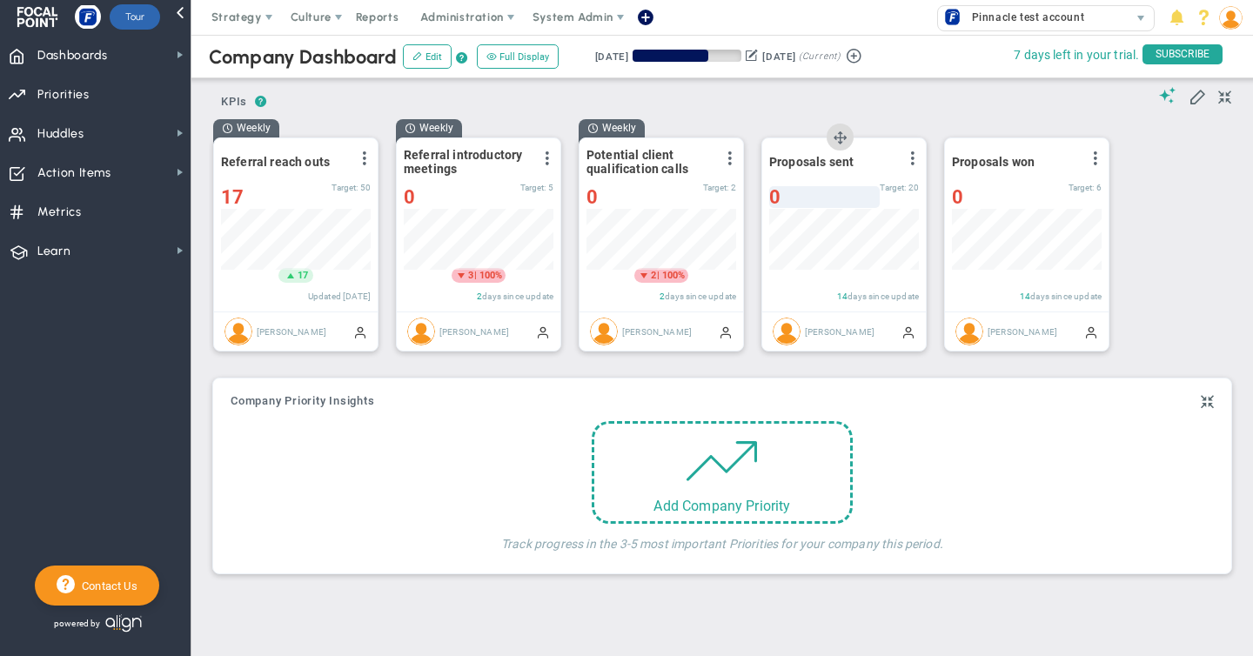
click at [786, 197] on div "0" at bounding box center [824, 197] width 110 height 22
type input "012"
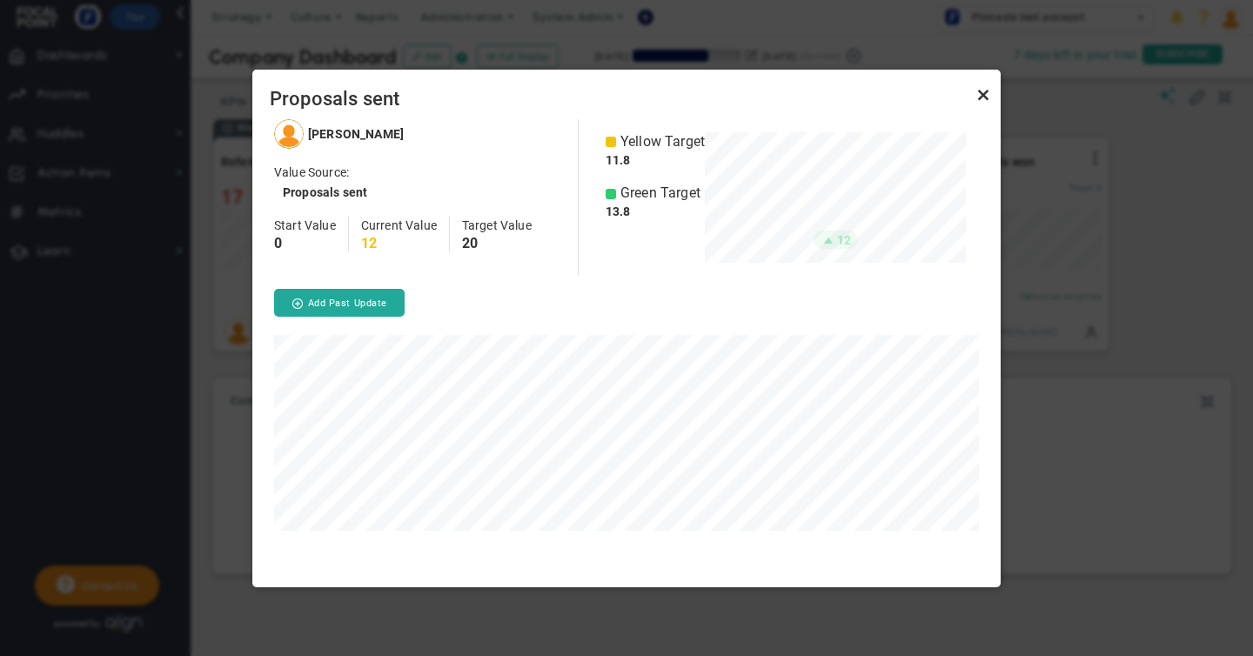
click at [974, 97] on link "Close" at bounding box center [983, 95] width 21 height 21
click at [981, 92] on link "Close" at bounding box center [983, 95] width 21 height 21
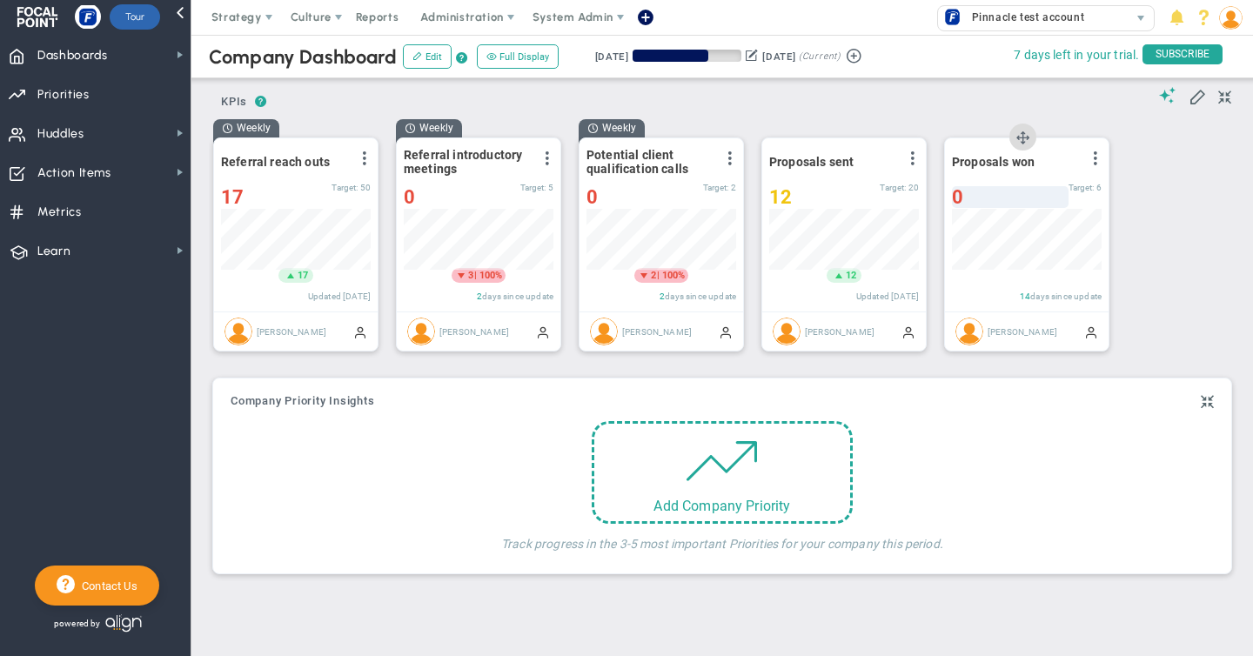
click at [962, 198] on span "0" at bounding box center [957, 197] width 11 height 22
type input "1"
click at [1160, 265] on div "Weekly Referral reach outs View Historical Graph Edit Make "No Change" Update A…" at bounding box center [716, 242] width 1040 height 249
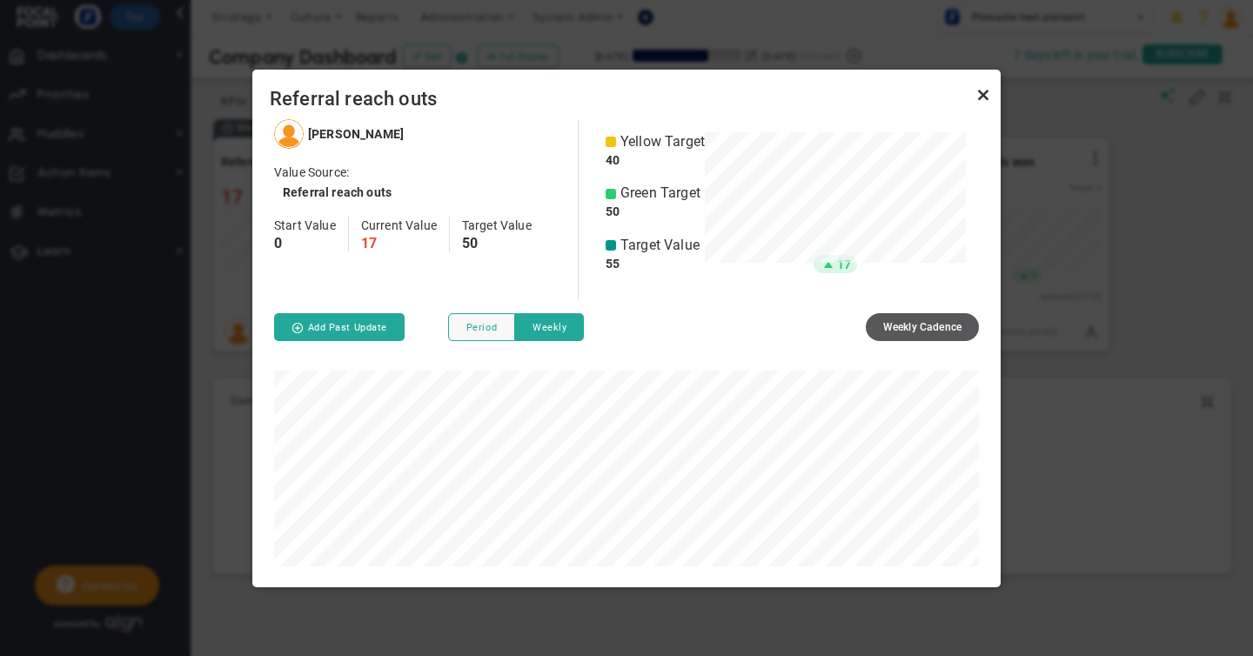
click at [983, 91] on link "Close" at bounding box center [983, 95] width 21 height 21
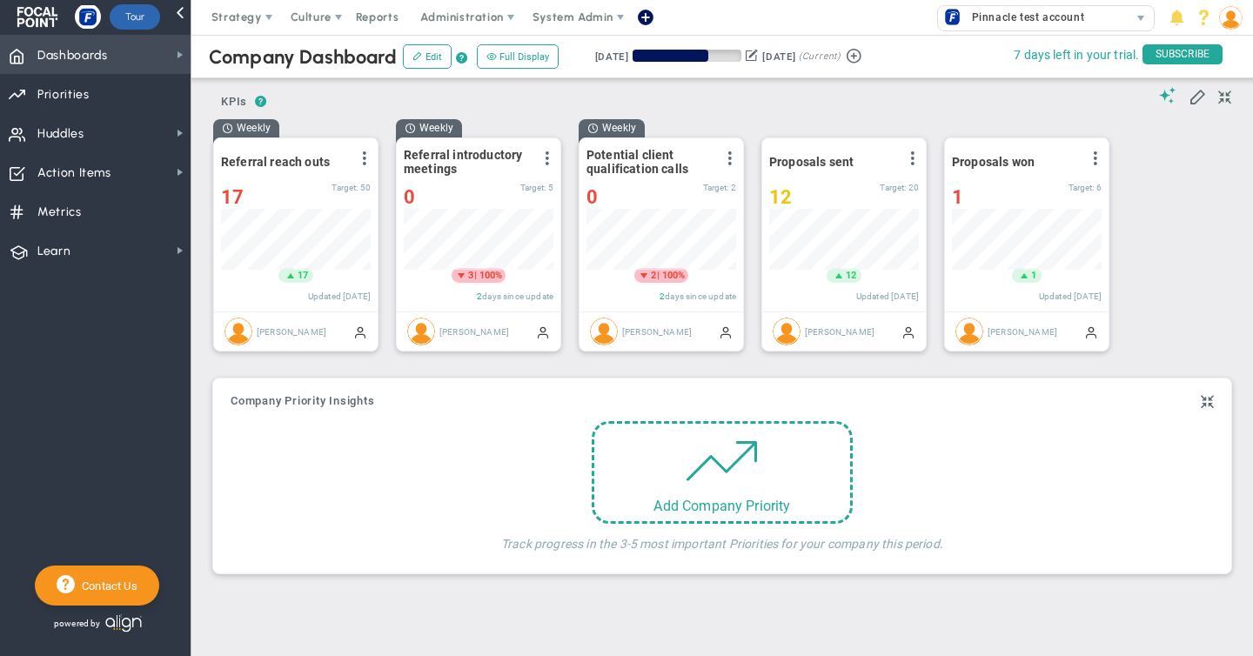
click at [90, 54] on span "Dashboards" at bounding box center [72, 55] width 70 height 37
click at [799, 99] on div "? ? KPIs KPIs KPIs" at bounding box center [722, 96] width 1018 height 44
click at [569, 17] on span "System Admin" at bounding box center [572, 16] width 81 height 13
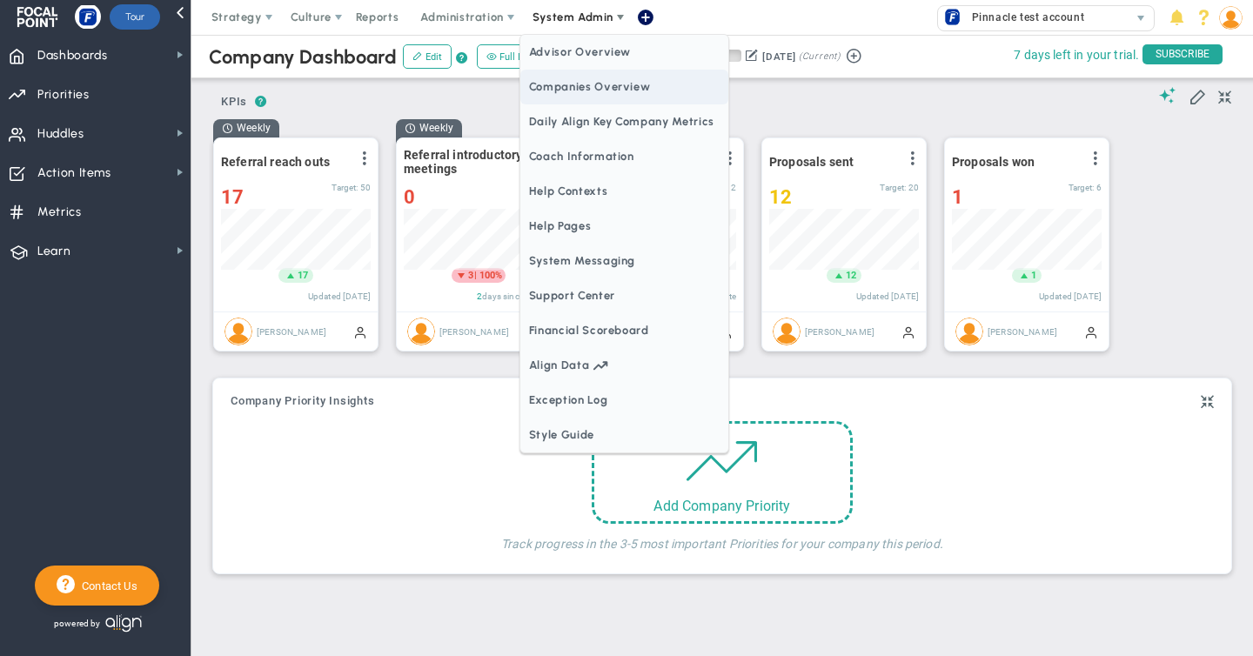
click at [571, 90] on span "Companies Overview" at bounding box center [624, 87] width 208 height 35
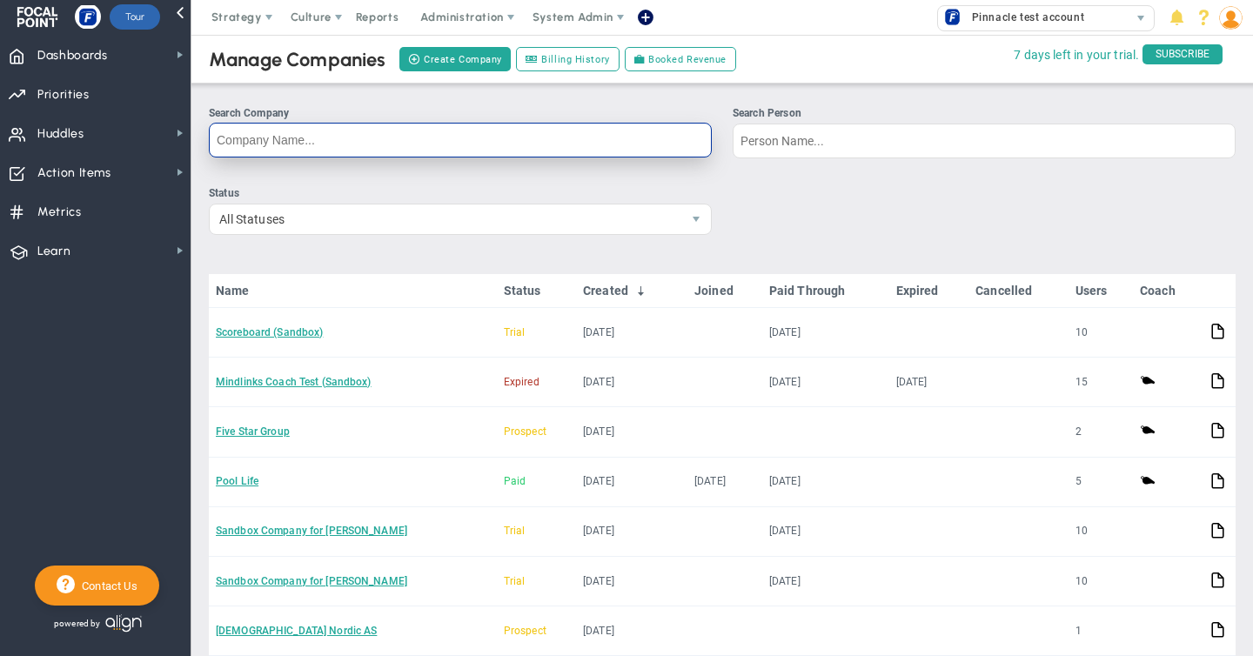
click at [302, 135] on input "Search Company" at bounding box center [460, 140] width 503 height 35
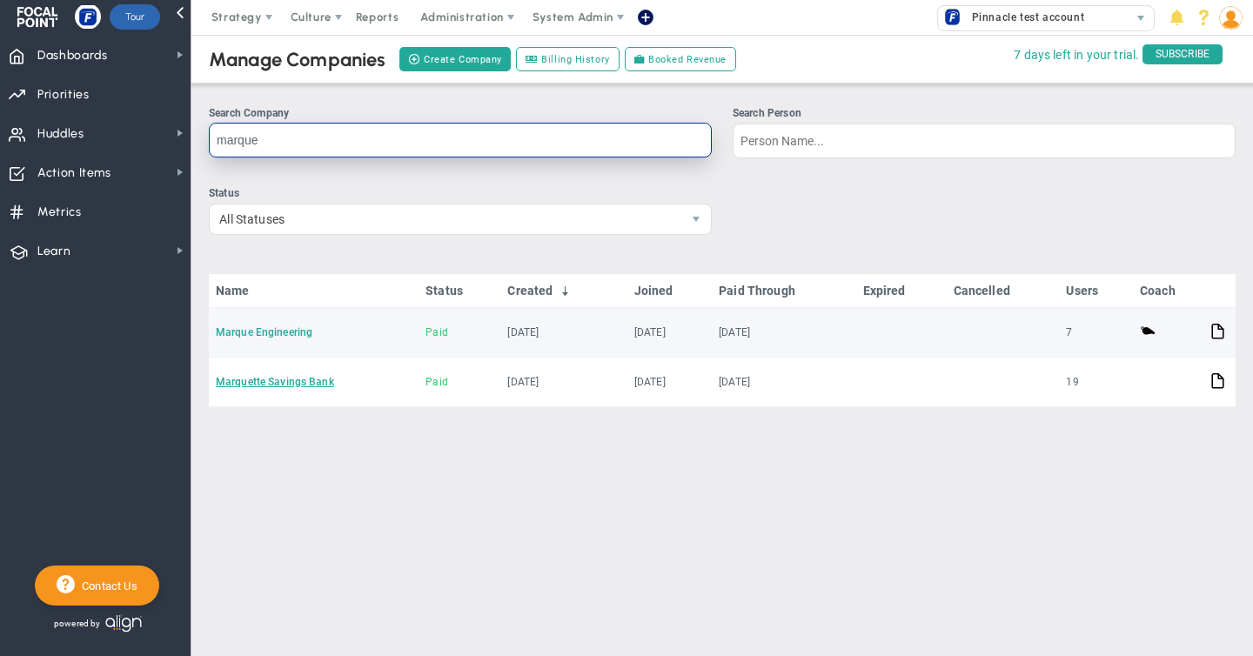
type input "marque"
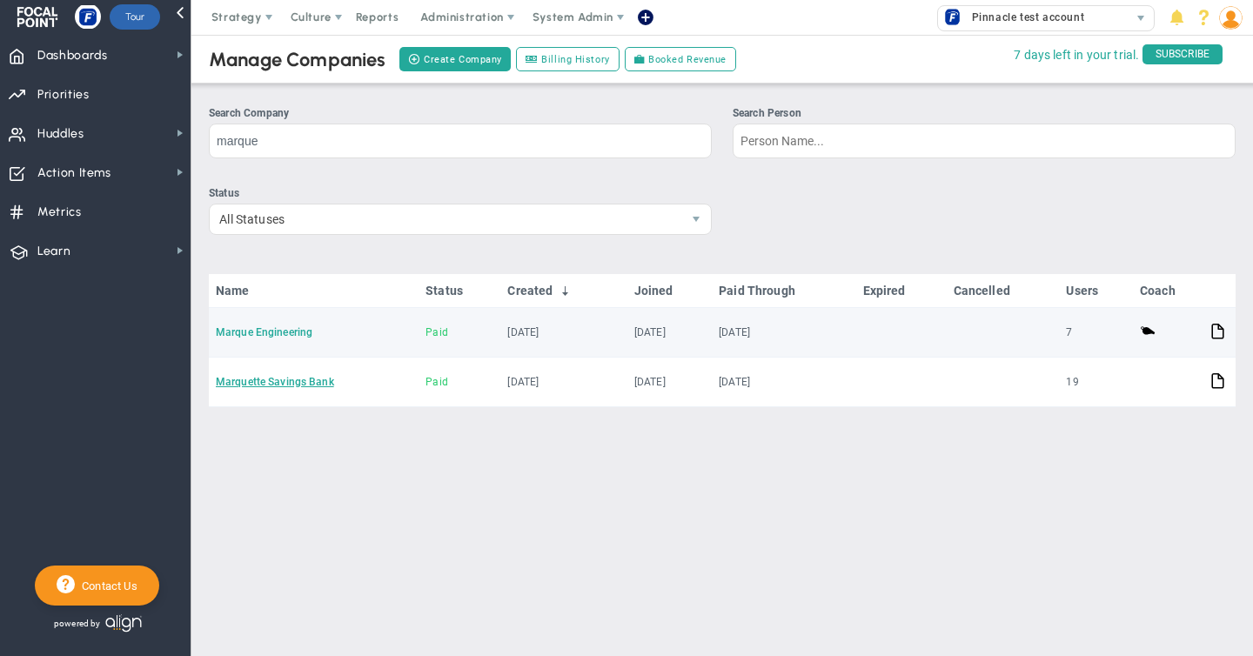
click at [277, 334] on link "Marque Engineering" at bounding box center [264, 332] width 97 height 12
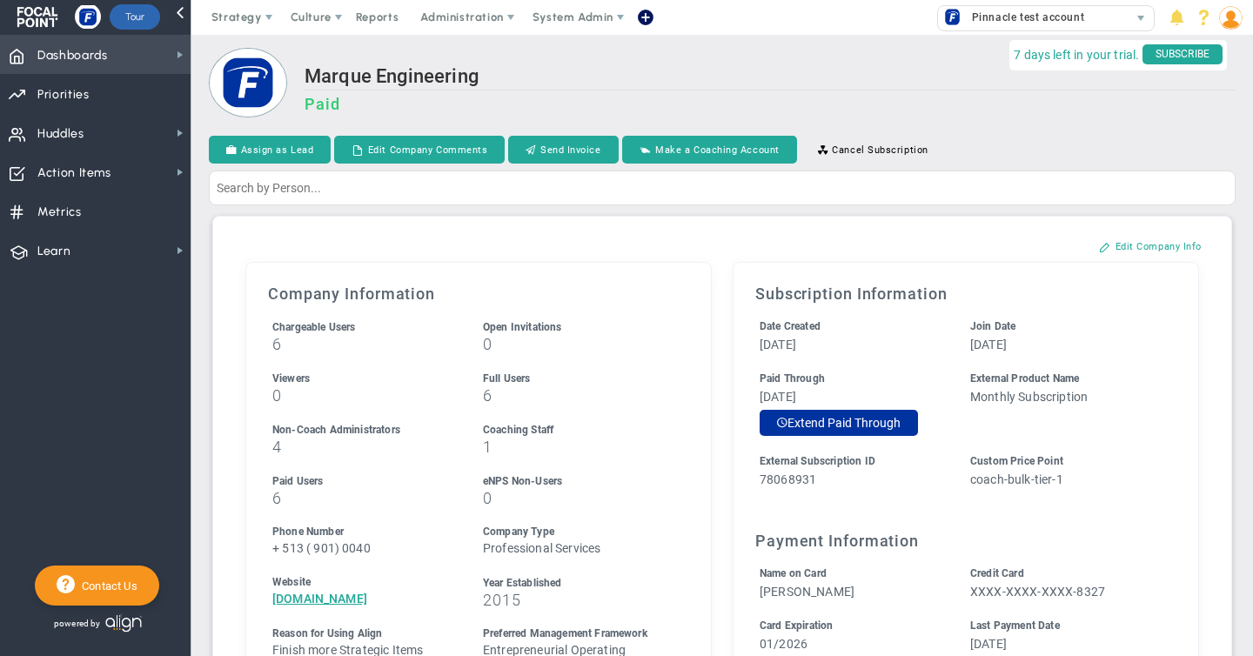
click at [97, 59] on span "Dashboards" at bounding box center [72, 55] width 70 height 37
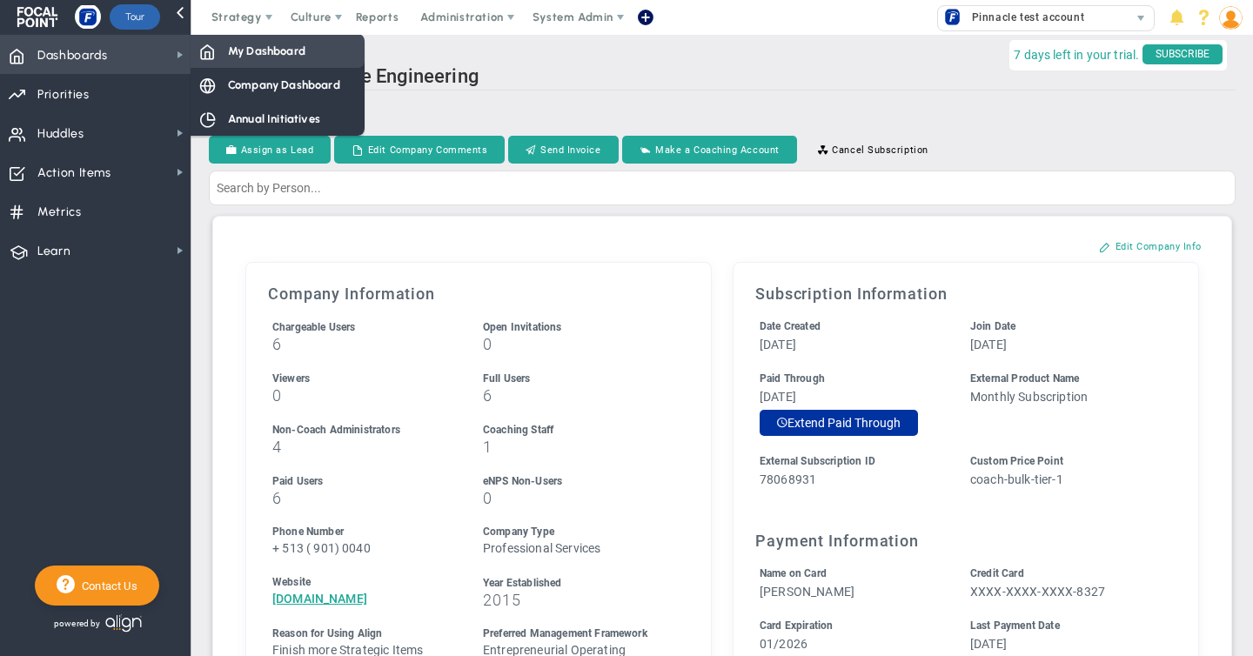
click at [239, 51] on span "My Dashboard" at bounding box center [266, 51] width 77 height 17
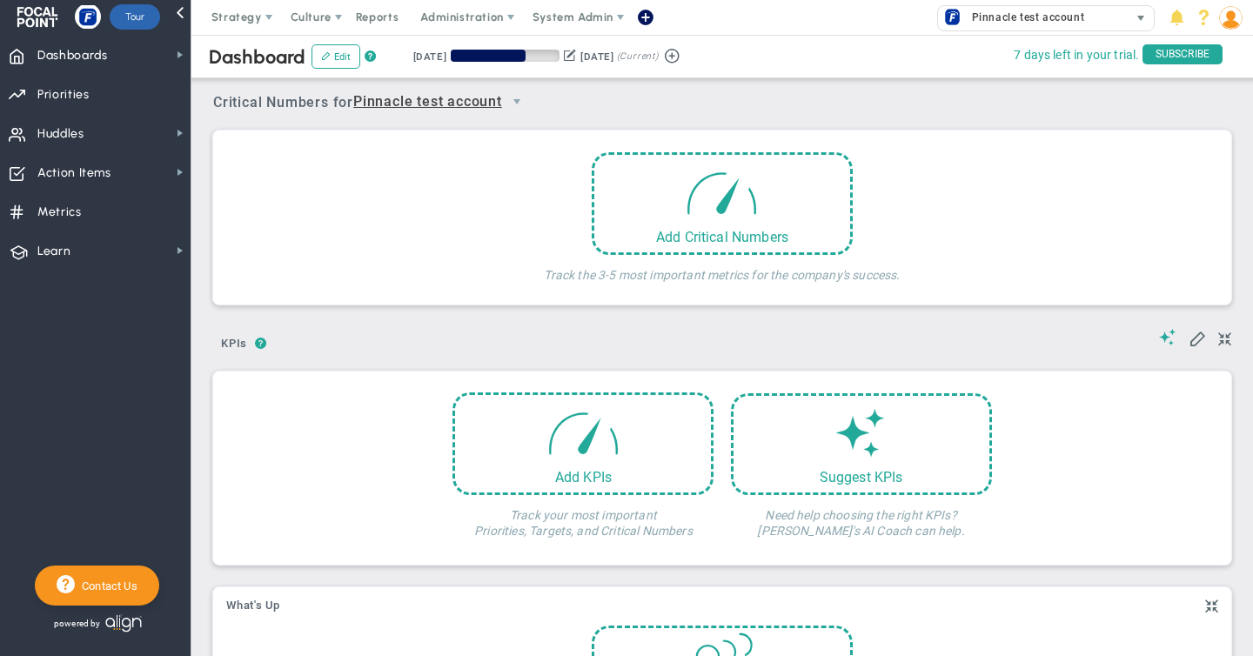
click at [978, 10] on span "Pinnacle test account" at bounding box center [1023, 17] width 121 height 23
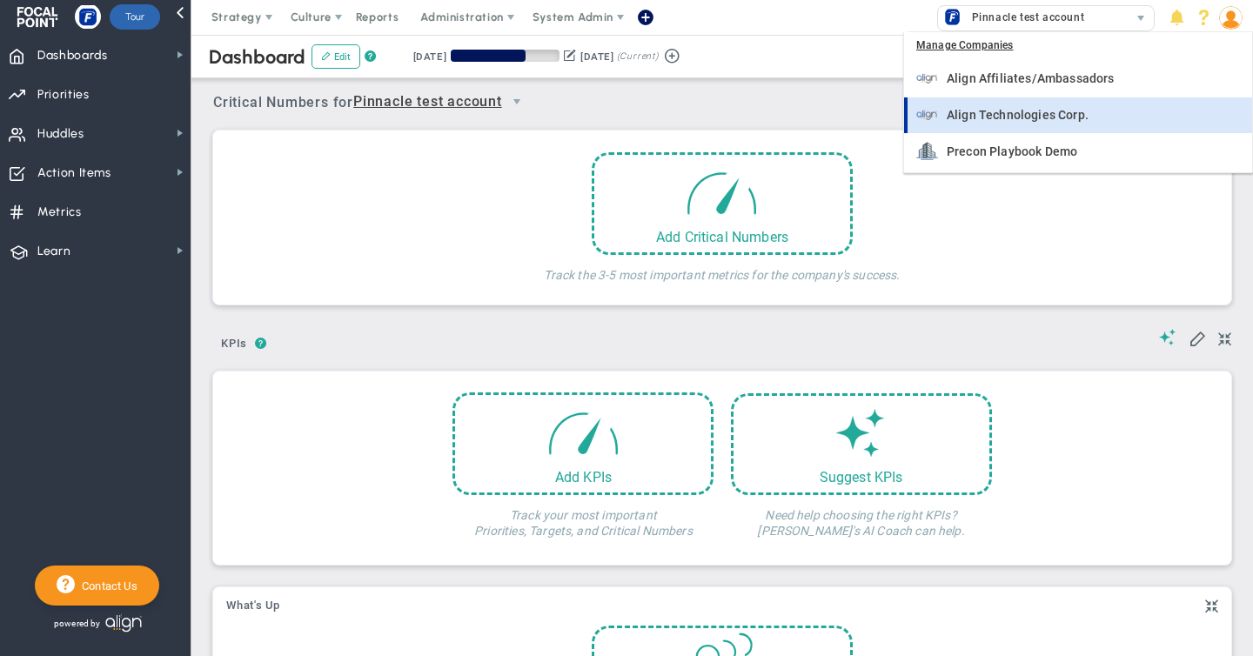
click at [978, 117] on span "Align Technologies Corp." at bounding box center [1017, 115] width 142 height 12
